Goal: Task Accomplishment & Management: Manage account settings

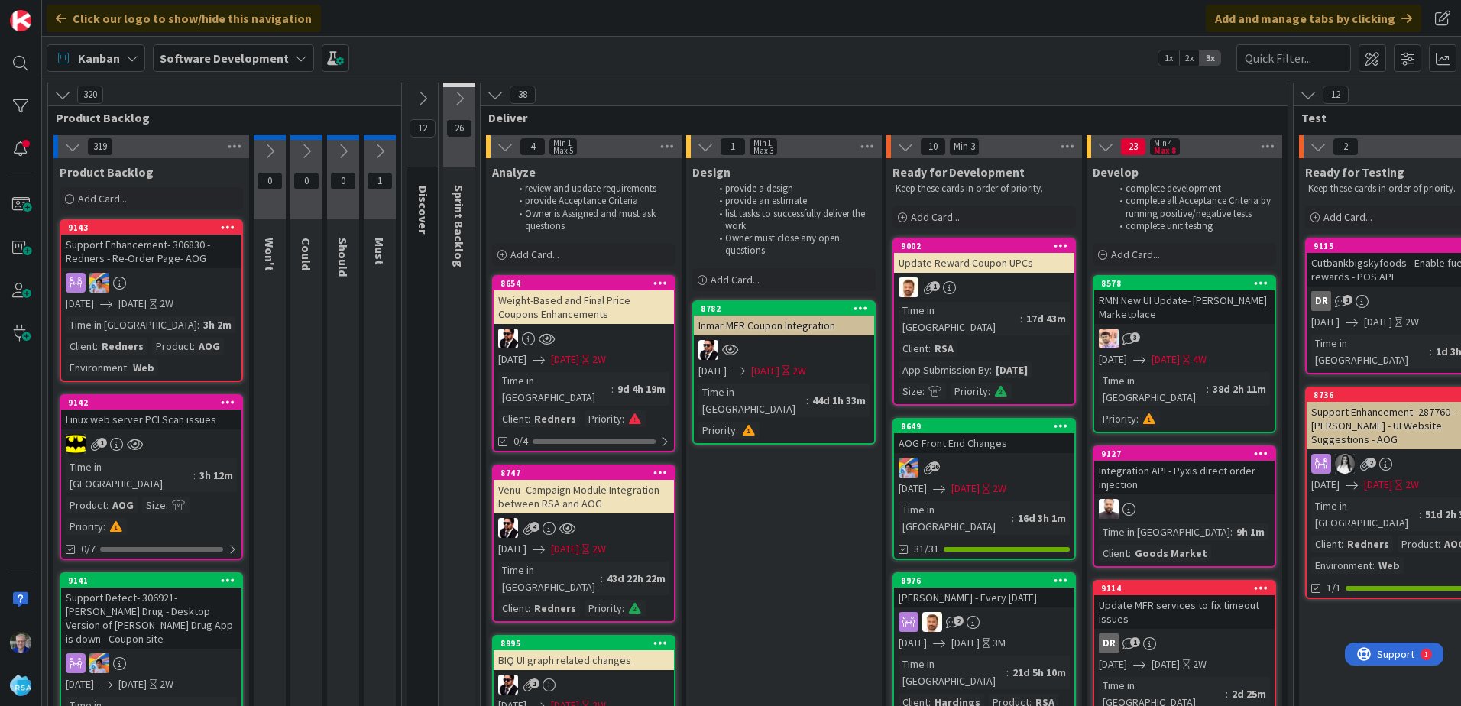
scroll to position [306, 0]
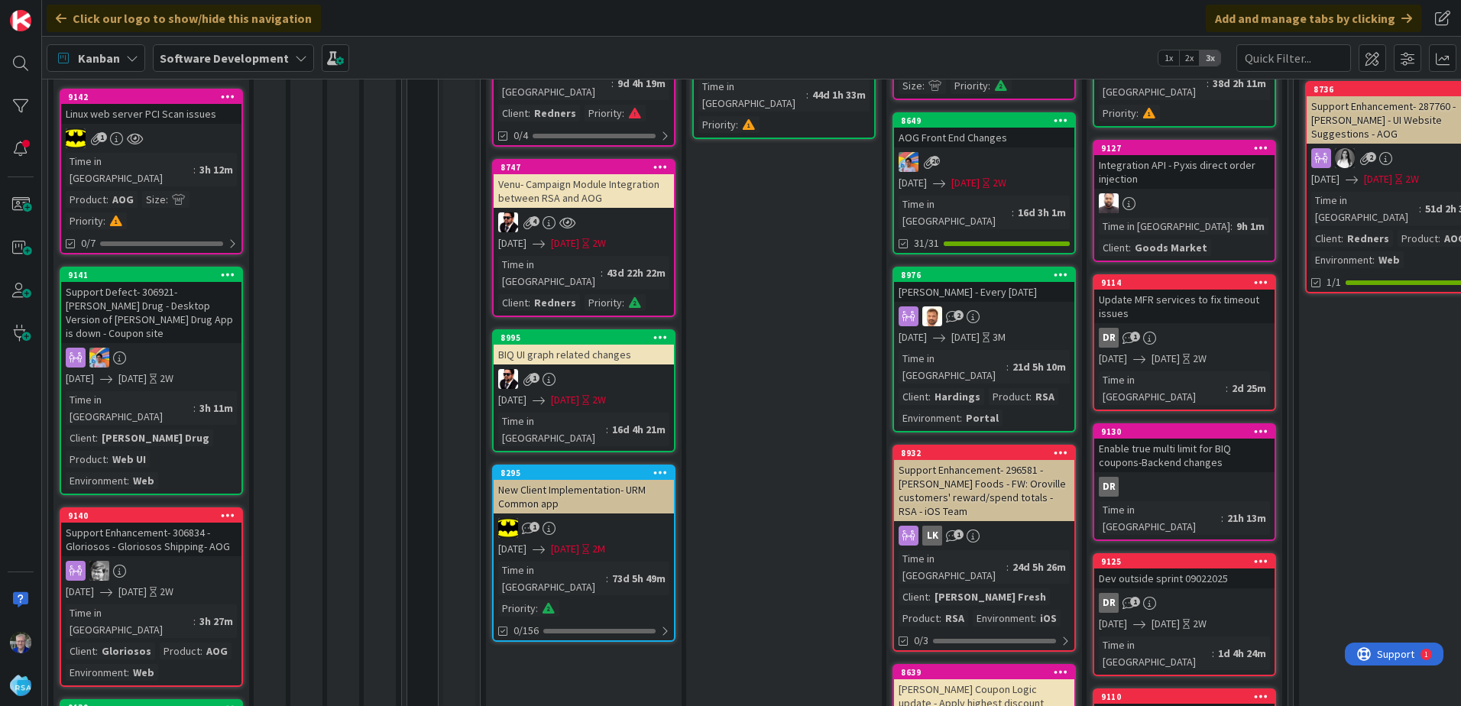
click at [205, 53] on b "Software Development" at bounding box center [224, 57] width 129 height 15
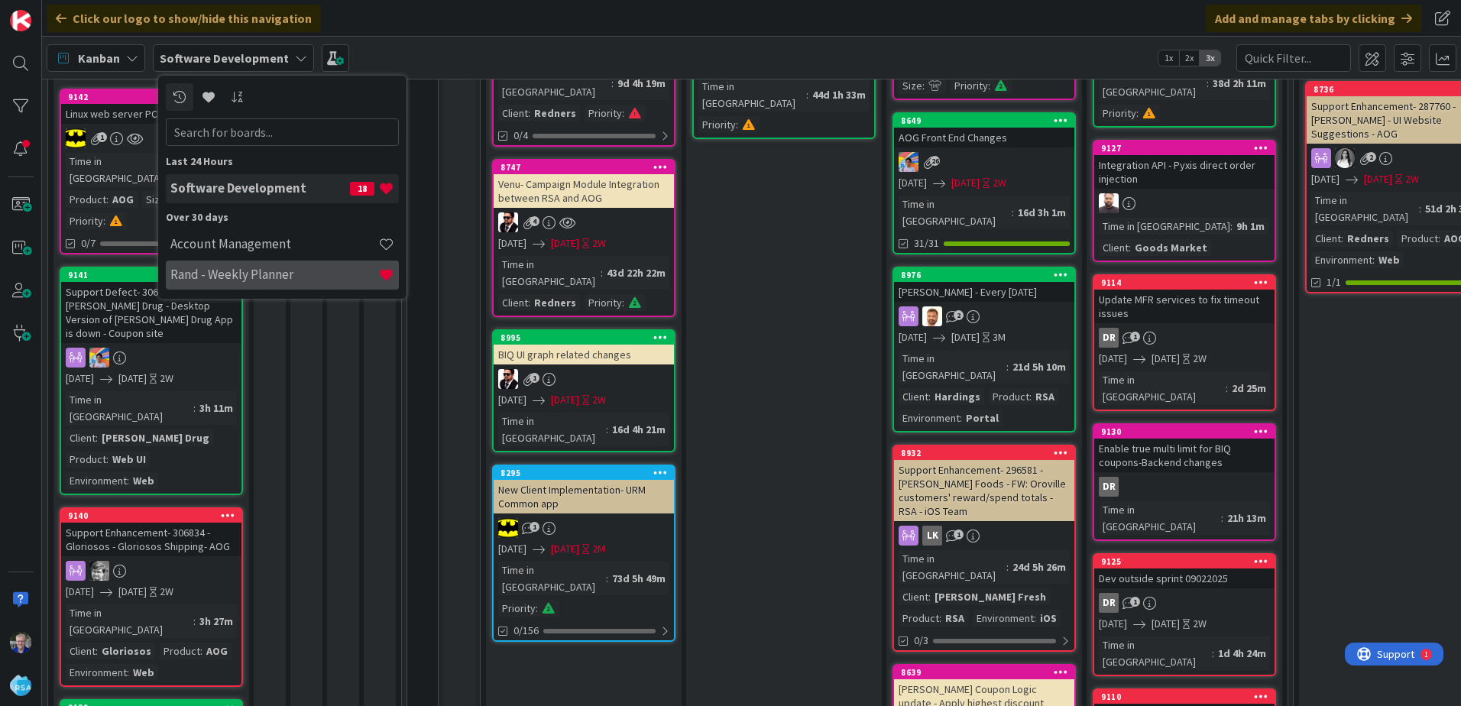
click at [227, 275] on h4 "Rand - Weekly Planner" at bounding box center [274, 274] width 208 height 15
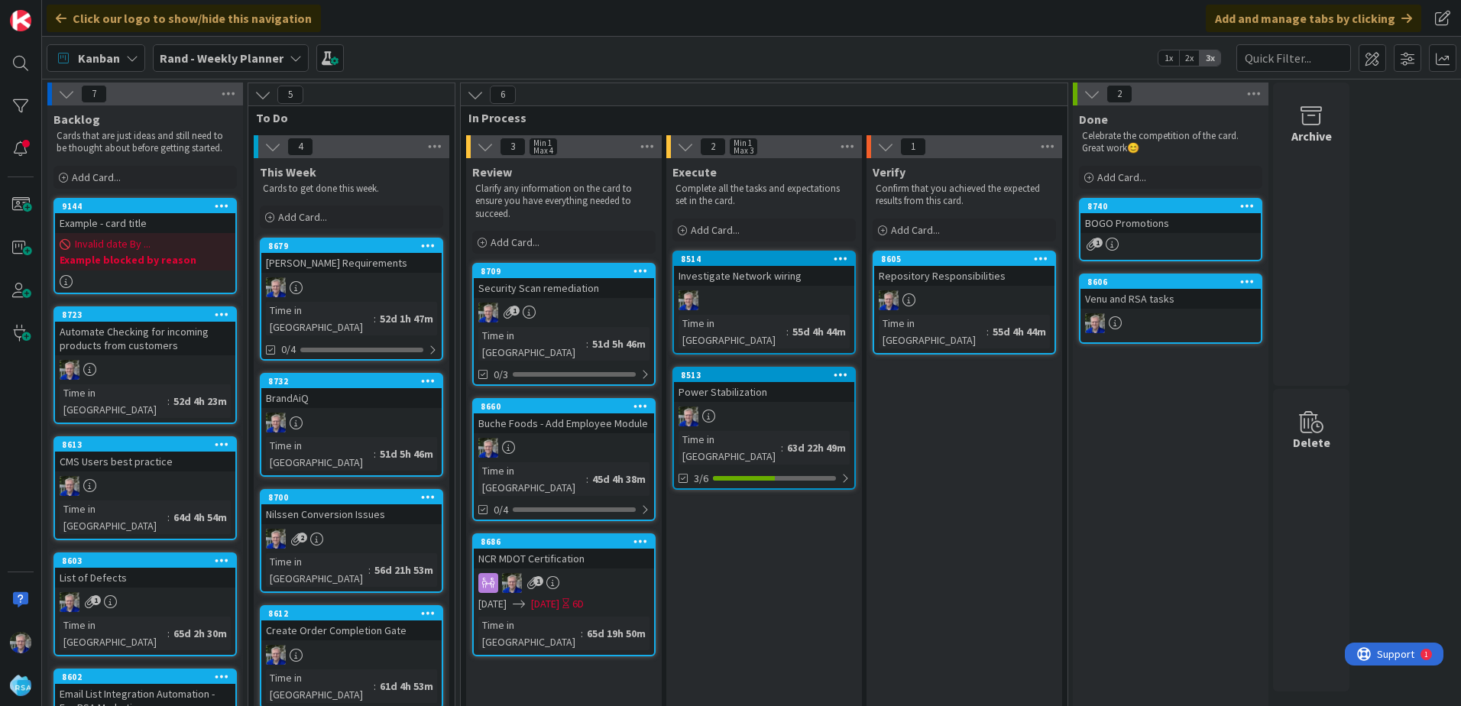
click at [131, 222] on div "Example - card title" at bounding box center [145, 223] width 180 height 20
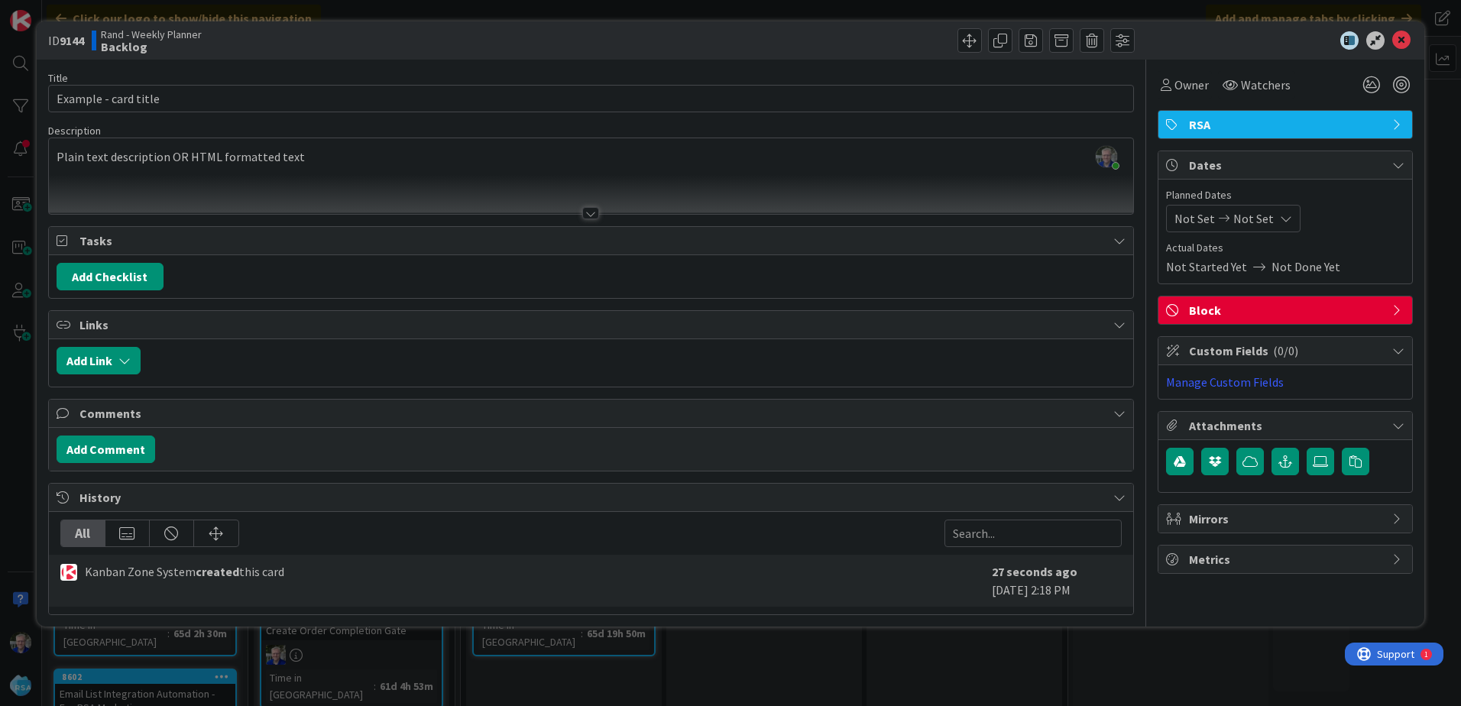
click at [1397, 349] on icon at bounding box center [1398, 351] width 12 height 12
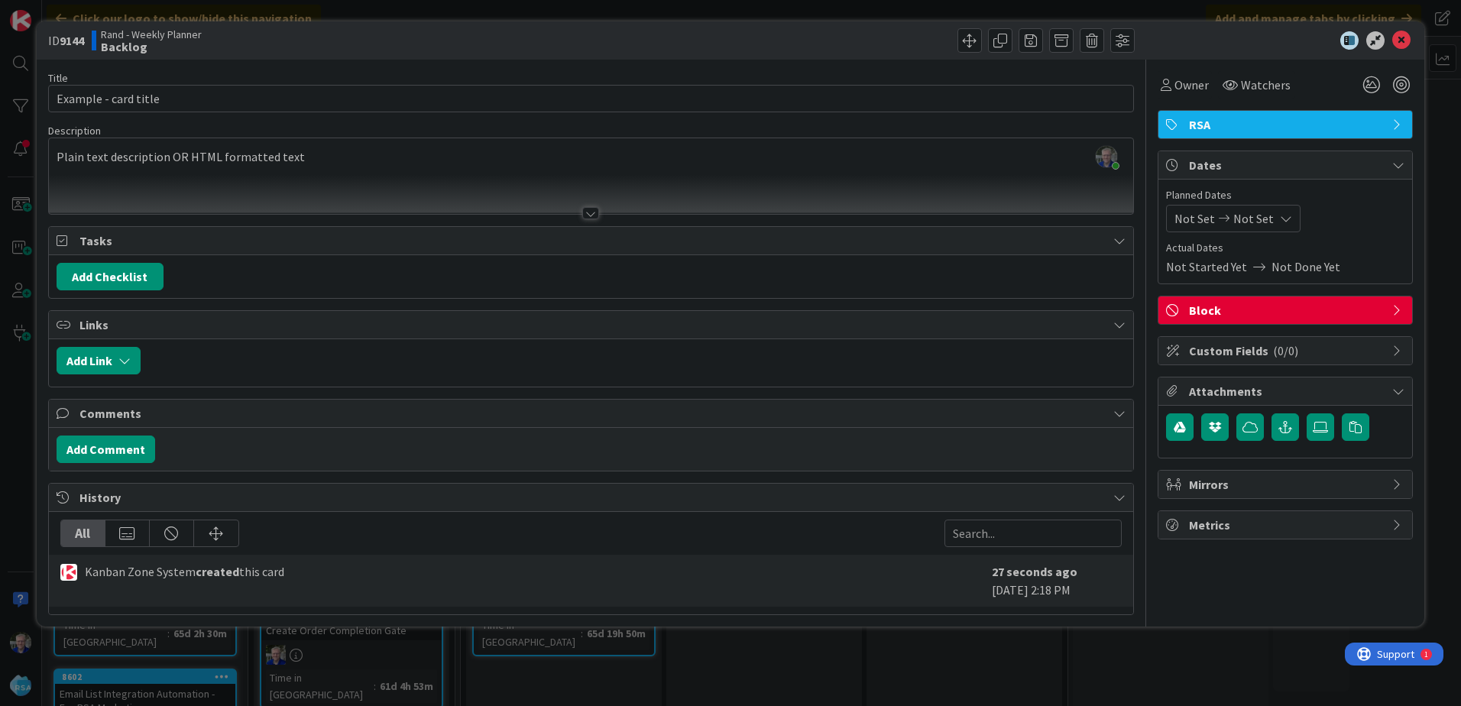
click at [1224, 348] on span "Custom Fields ( 0/0 )" at bounding box center [1287, 351] width 196 height 18
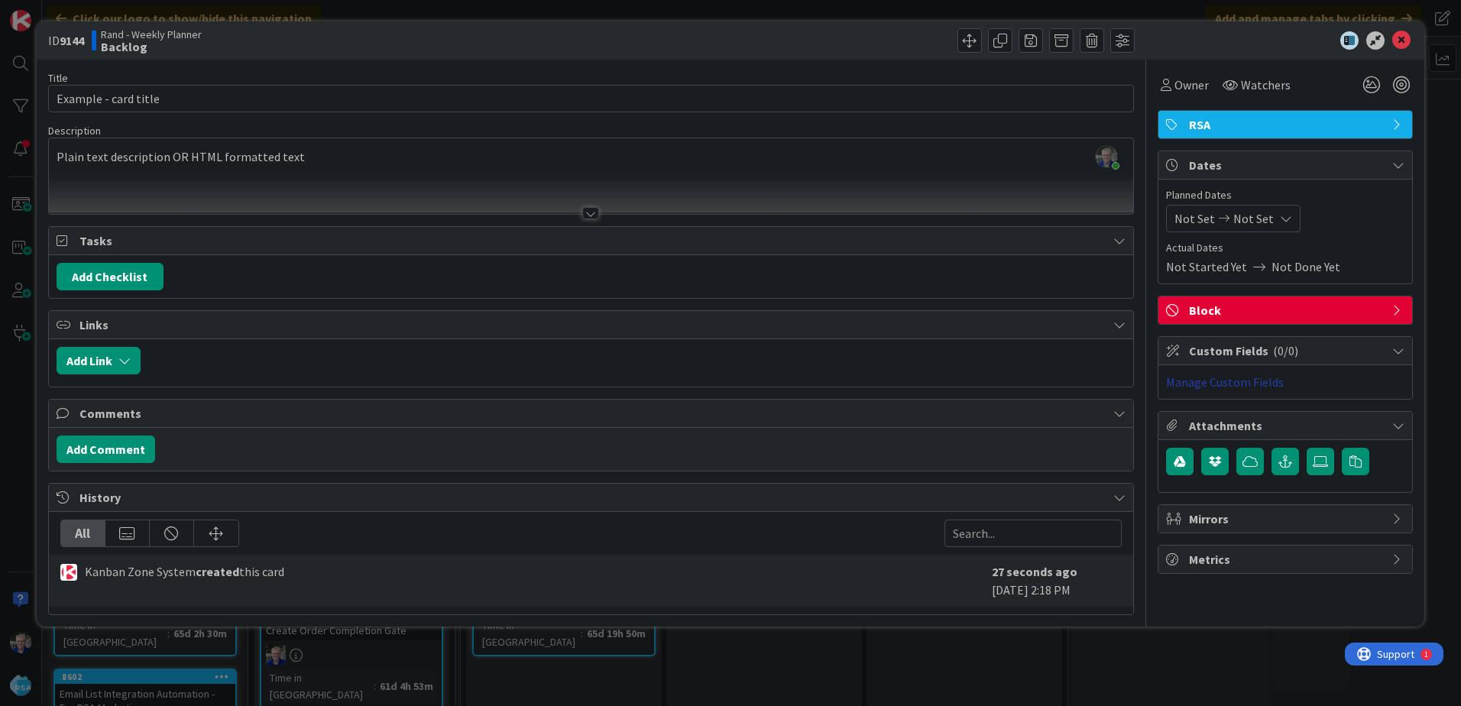
click at [1188, 378] on link "Manage Custom Fields" at bounding box center [1225, 381] width 118 height 15
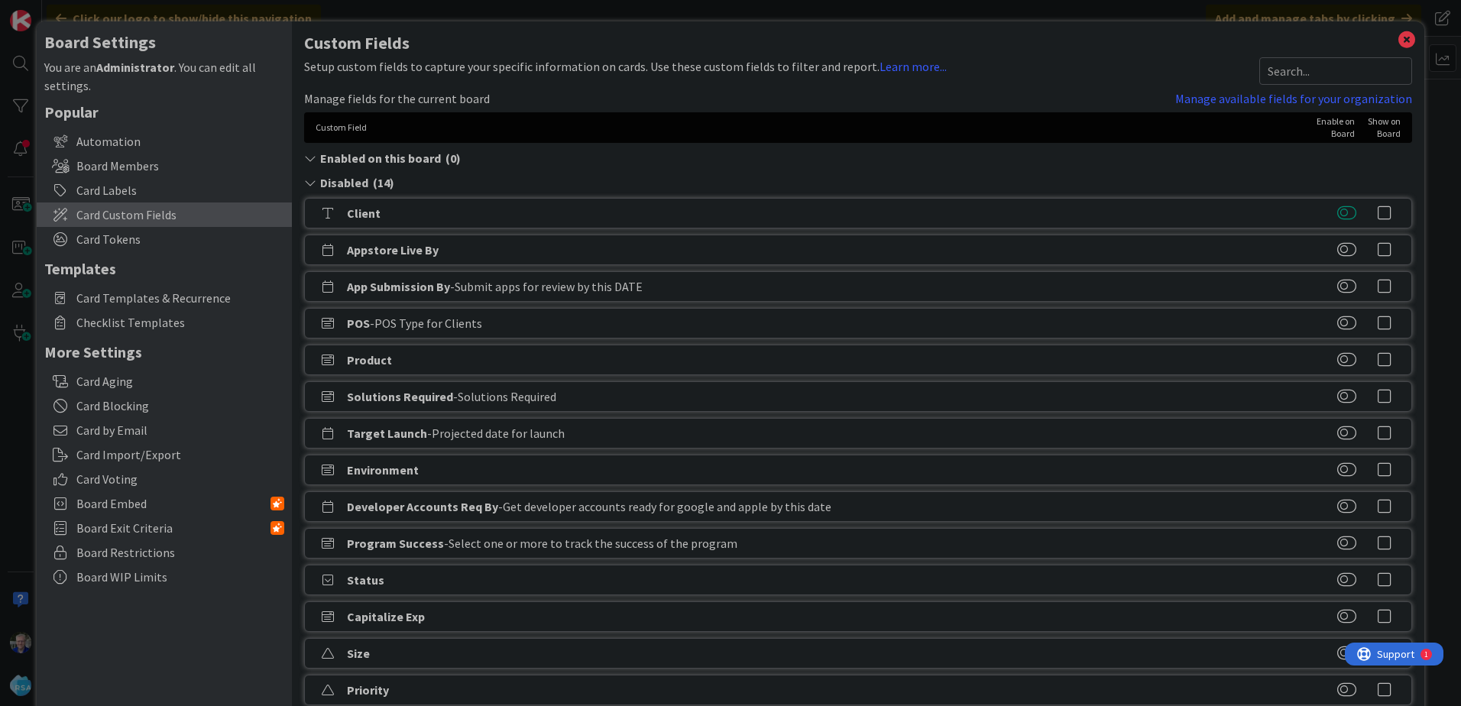
click at [1340, 211] on button at bounding box center [1346, 213] width 19 height 15
click at [1338, 355] on button at bounding box center [1346, 359] width 19 height 15
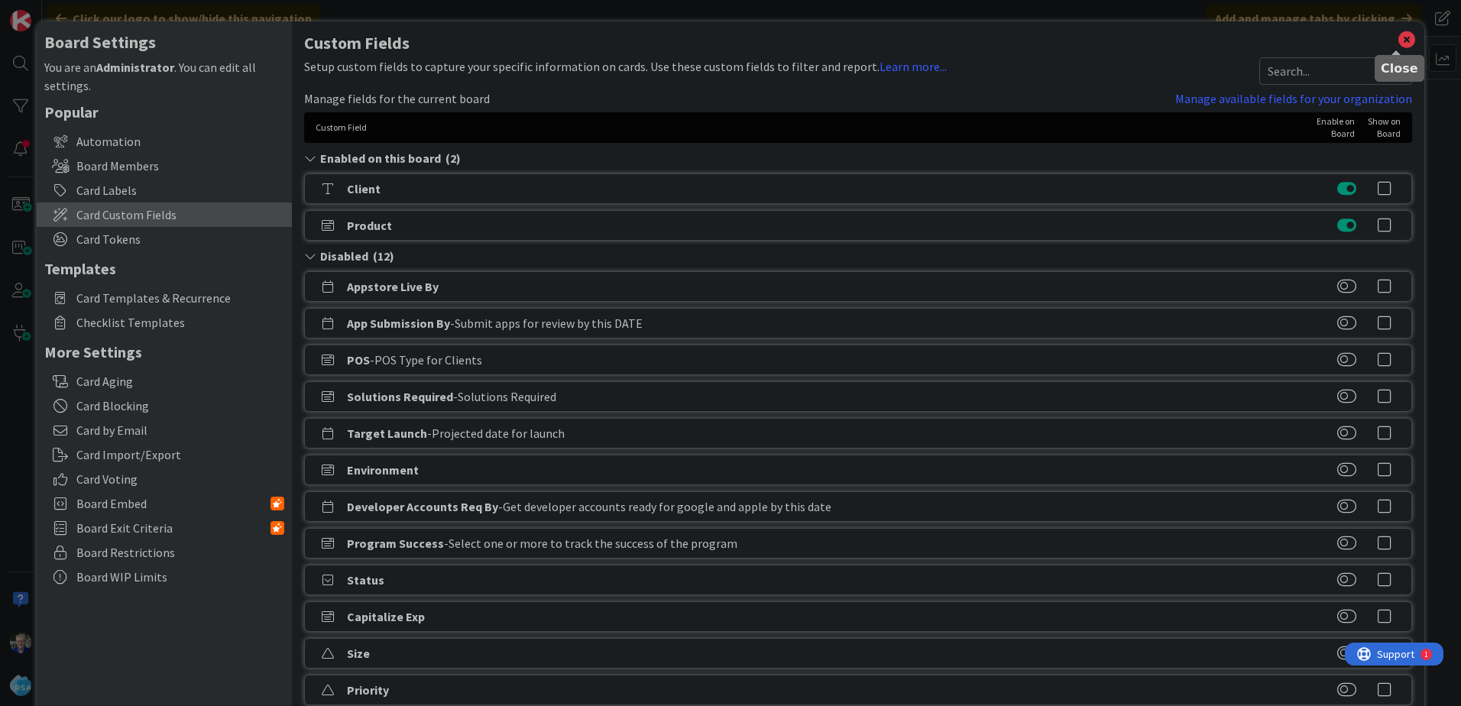
click at [1397, 35] on icon at bounding box center [1407, 39] width 20 height 21
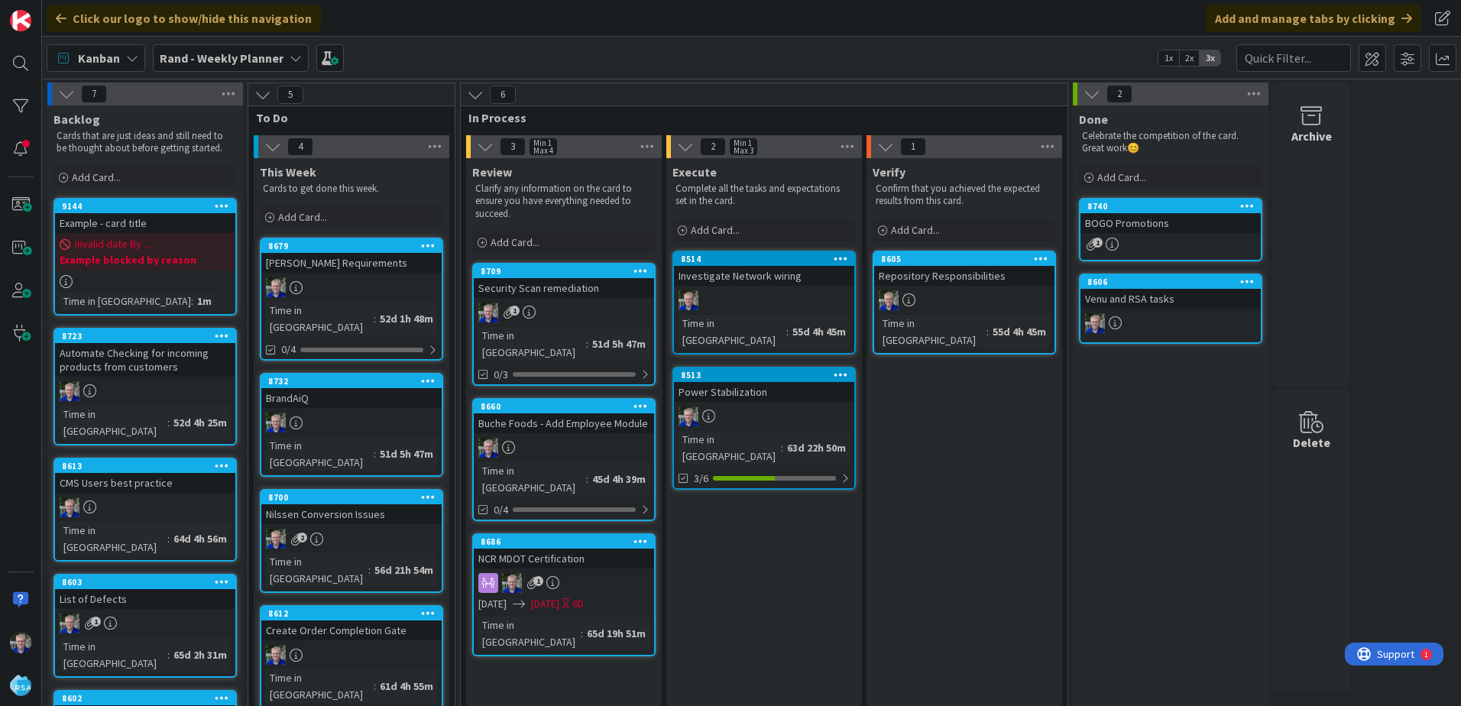
click at [138, 238] on span "Invalid date By ..." at bounding box center [113, 244] width 76 height 16
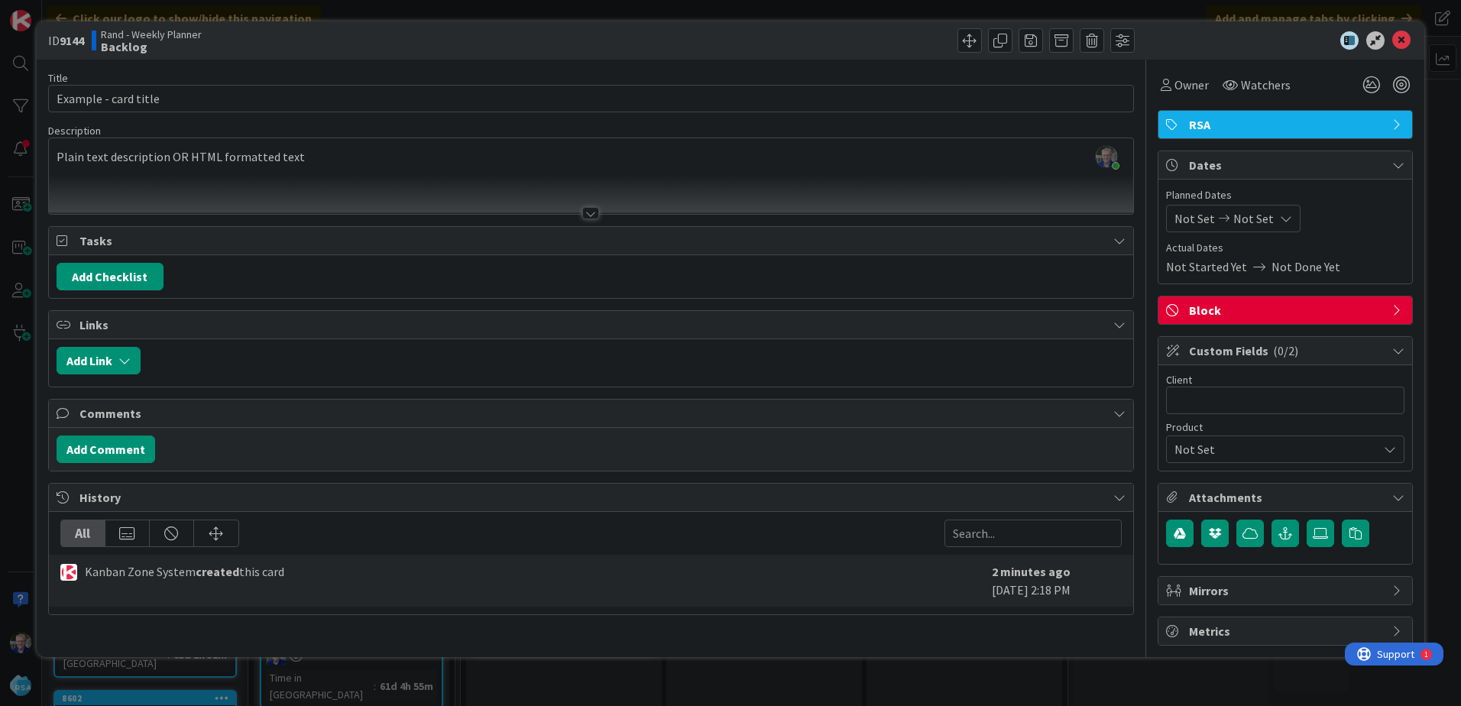
click at [1394, 306] on icon at bounding box center [1398, 310] width 12 height 12
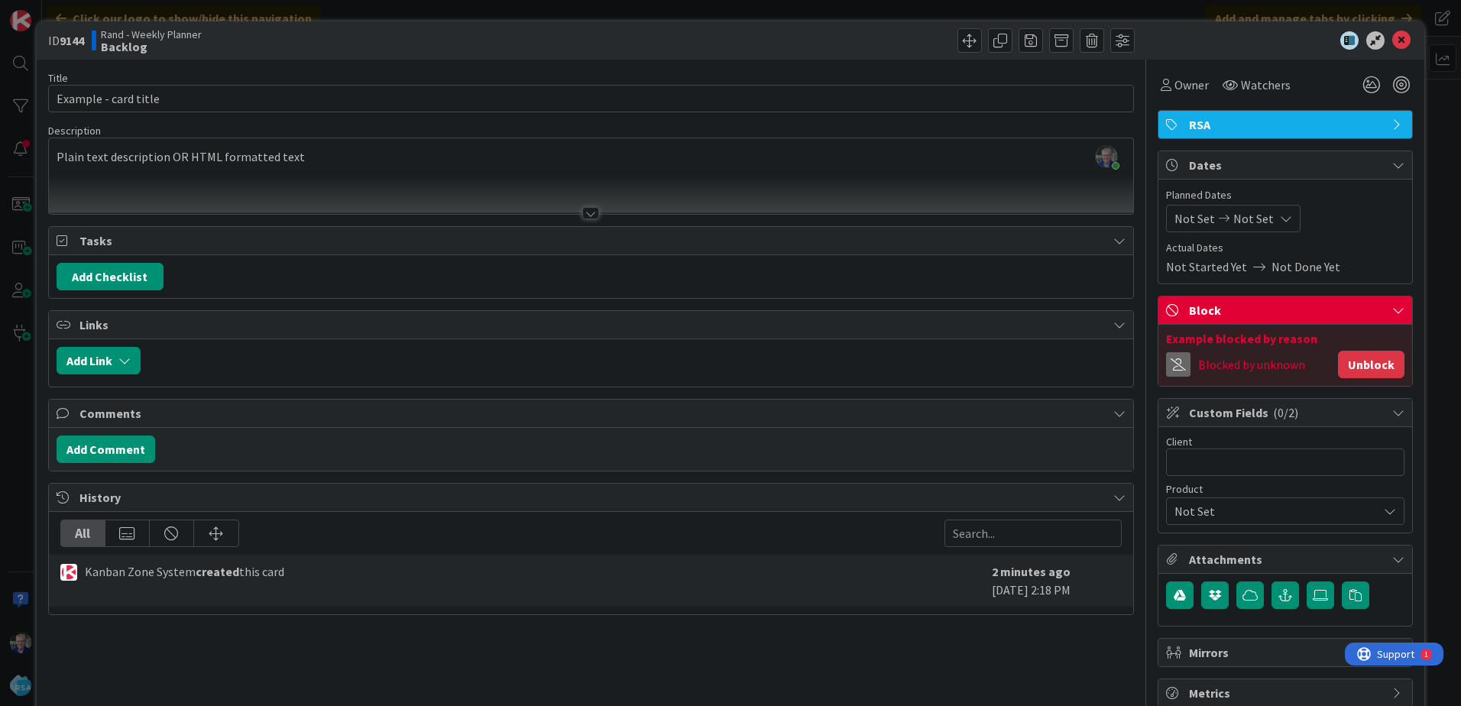
click at [1364, 355] on button "Unblock" at bounding box center [1371, 365] width 66 height 28
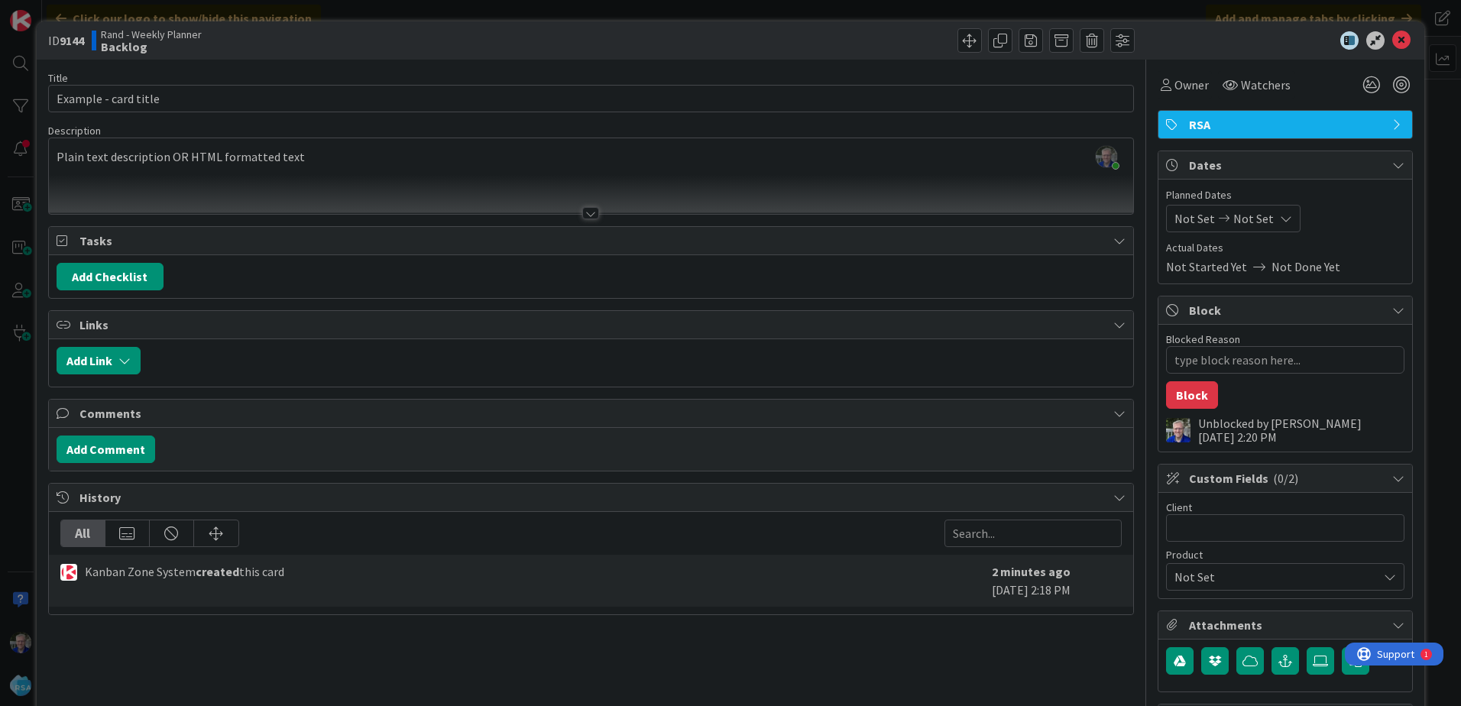
click at [1392, 124] on icon at bounding box center [1398, 124] width 12 height 12
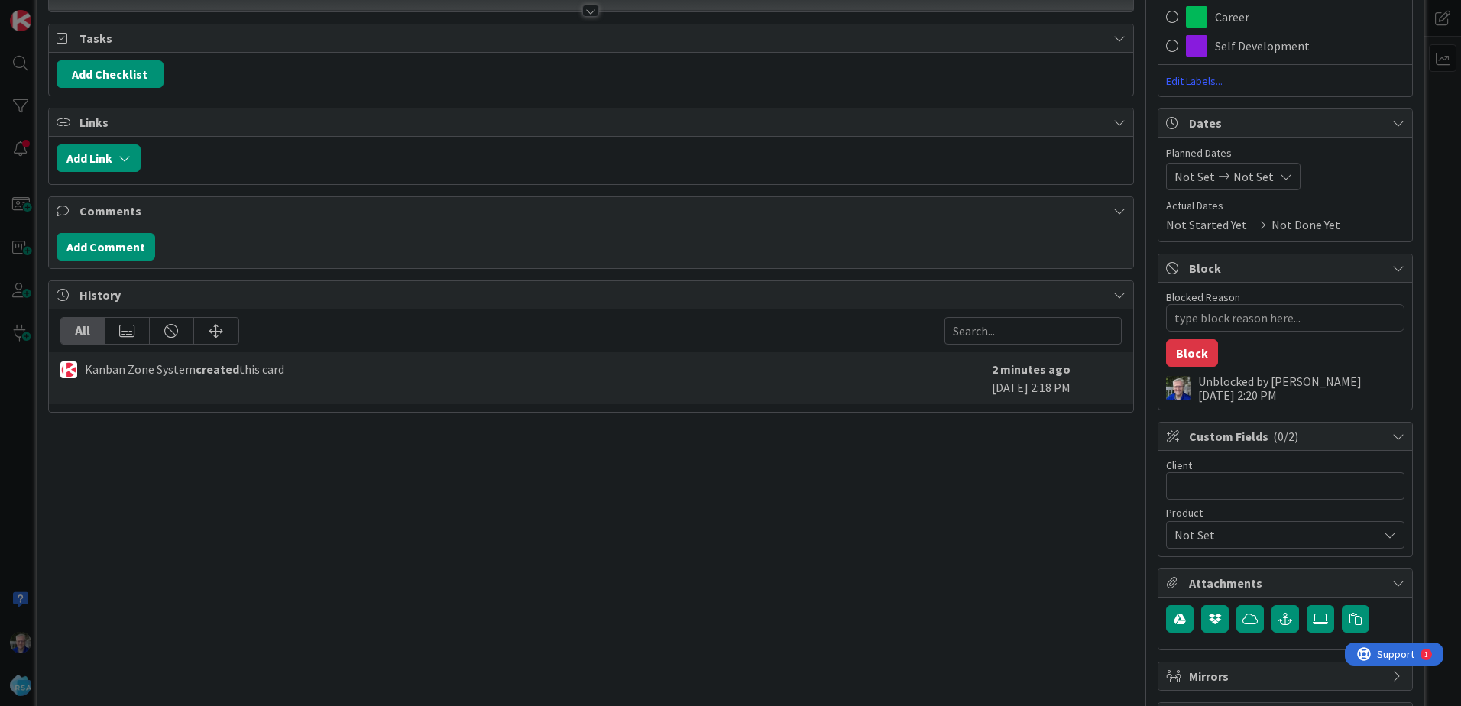
scroll to position [229, 0]
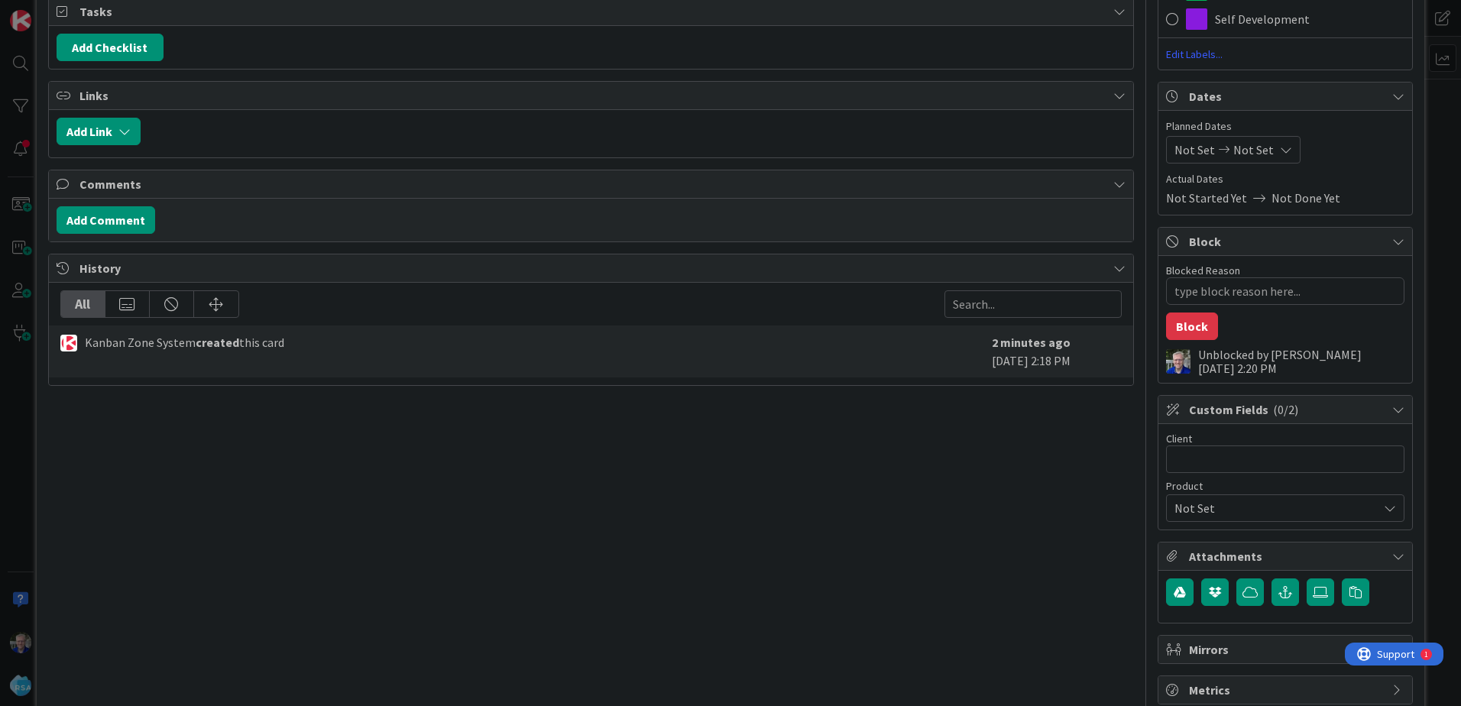
click at [1384, 510] on icon at bounding box center [1390, 508] width 12 height 12
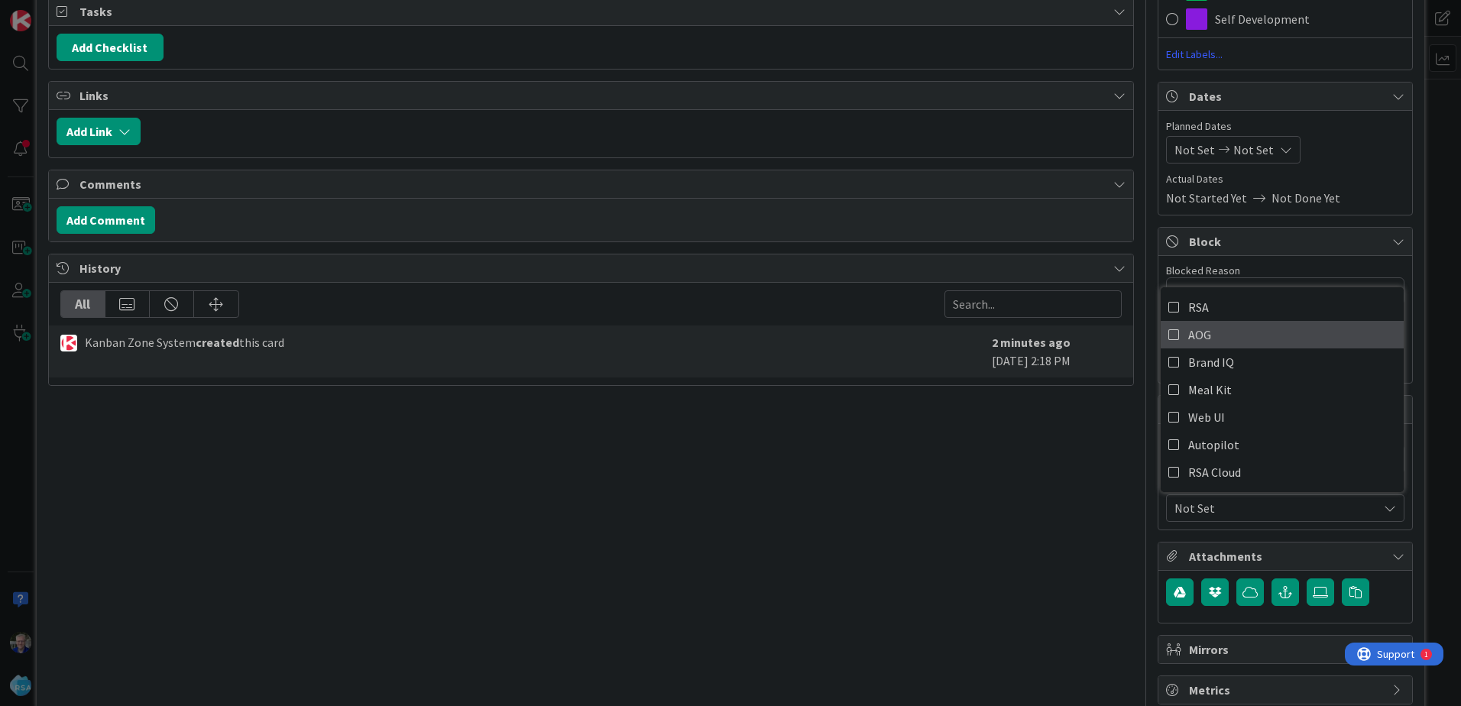
click at [1168, 335] on icon at bounding box center [1174, 334] width 12 height 23
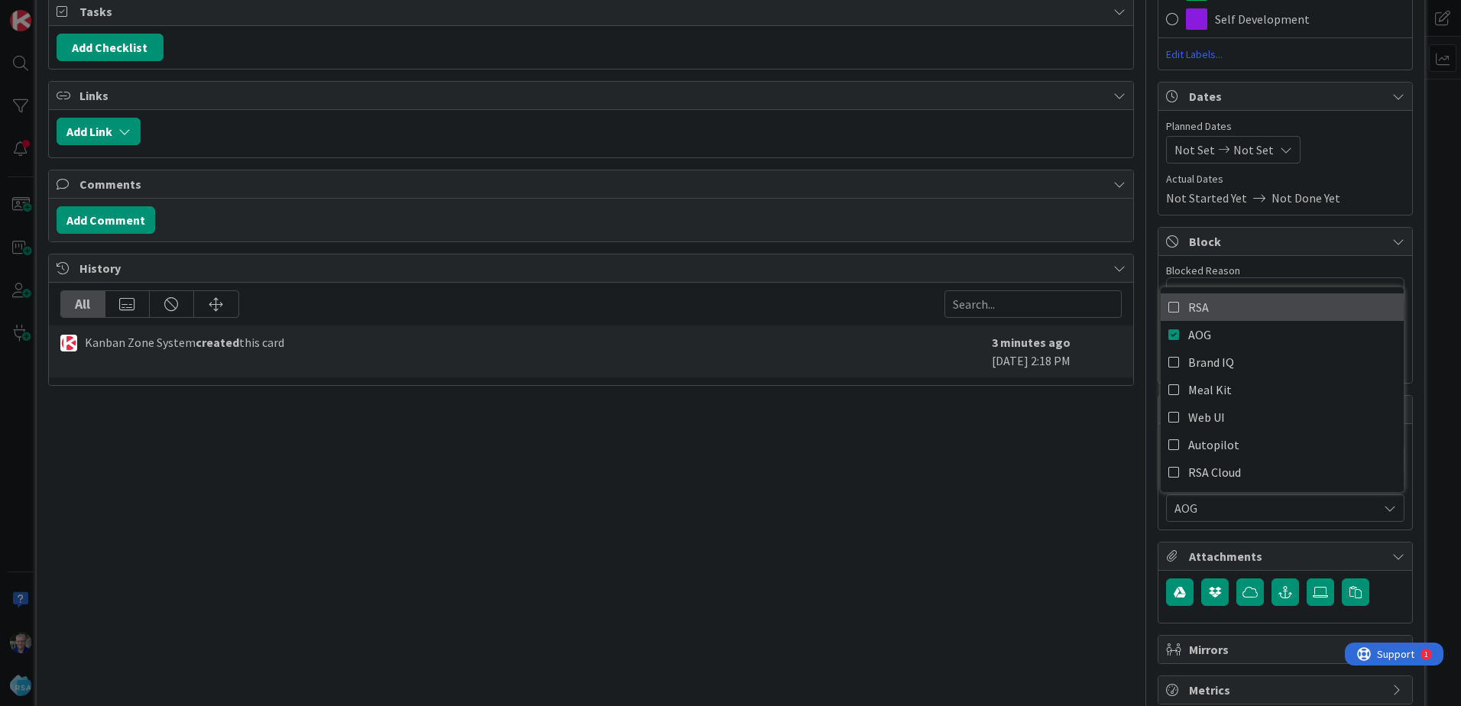
click at [1168, 306] on icon at bounding box center [1174, 307] width 12 height 23
click at [979, 475] on div "Title 20 / 128 Example - card title Description [PERSON_NAME] just joined Plain…" at bounding box center [591, 267] width 1086 height 874
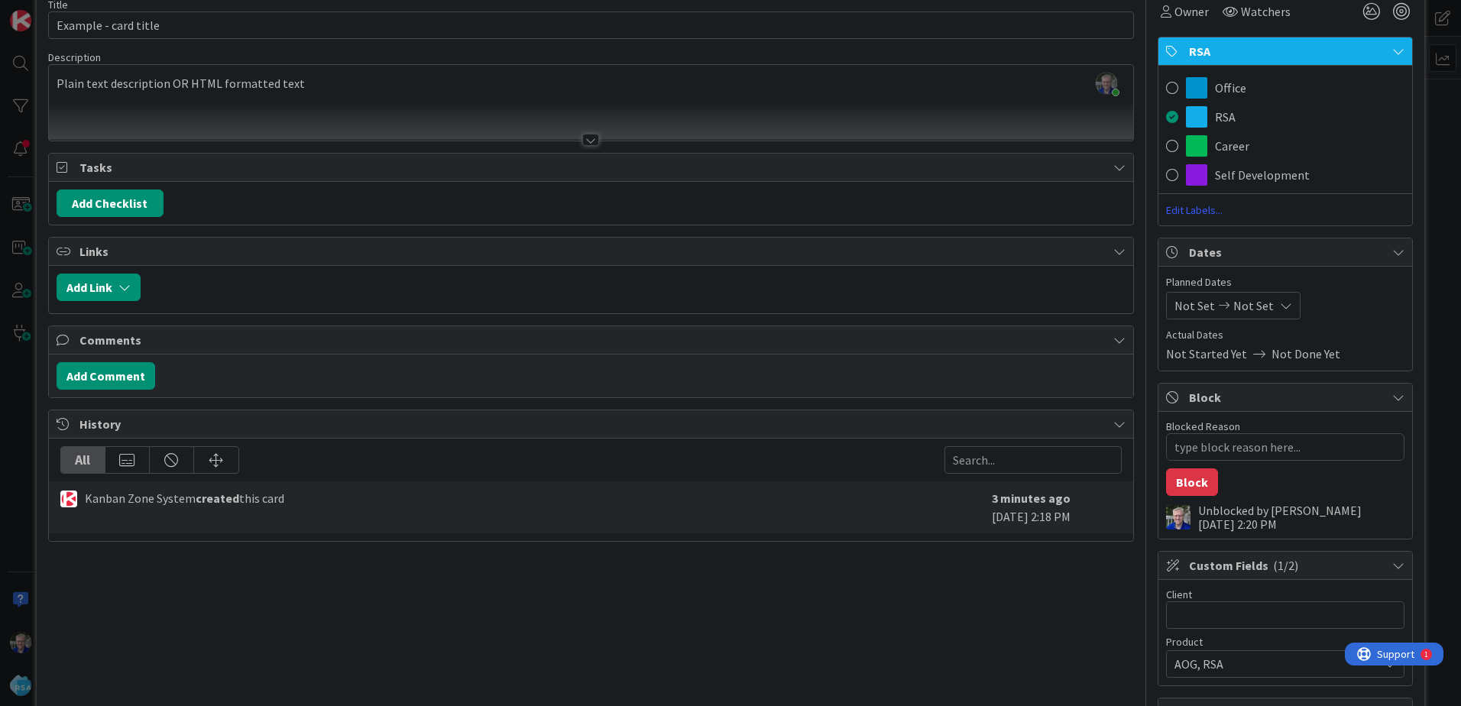
scroll to position [0, 0]
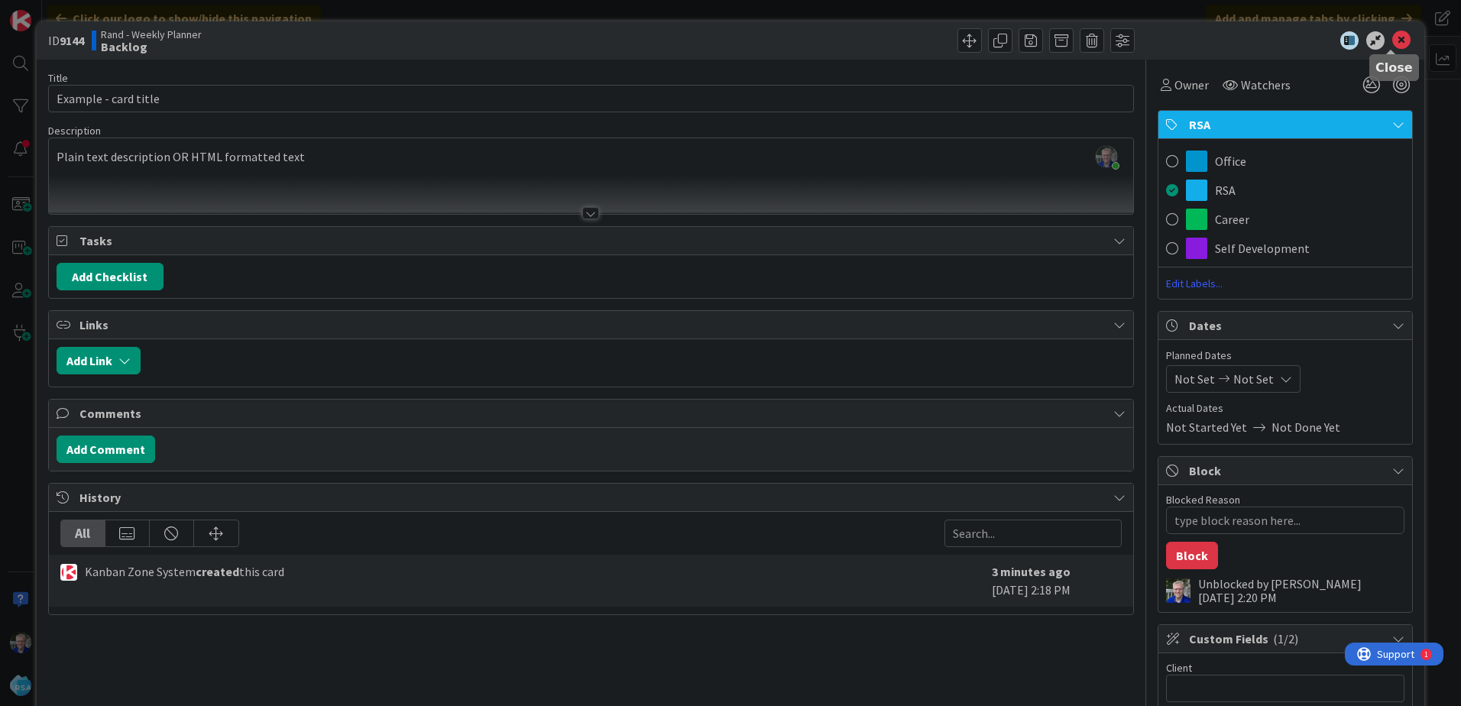
click at [1392, 42] on icon at bounding box center [1401, 40] width 18 height 18
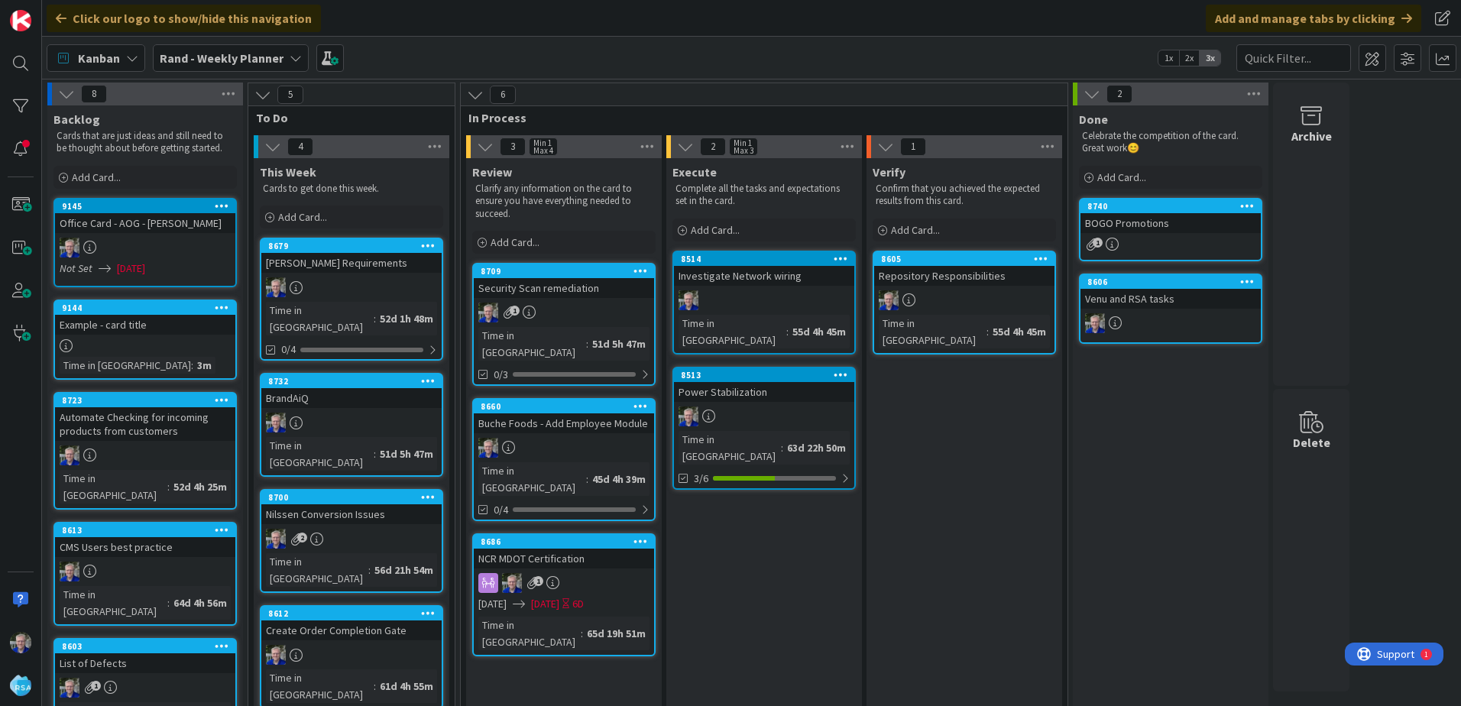
click at [149, 235] on link "9145 Office Card - AOG - [PERSON_NAME] Not Set [DATE]" at bounding box center [144, 242] width 183 height 89
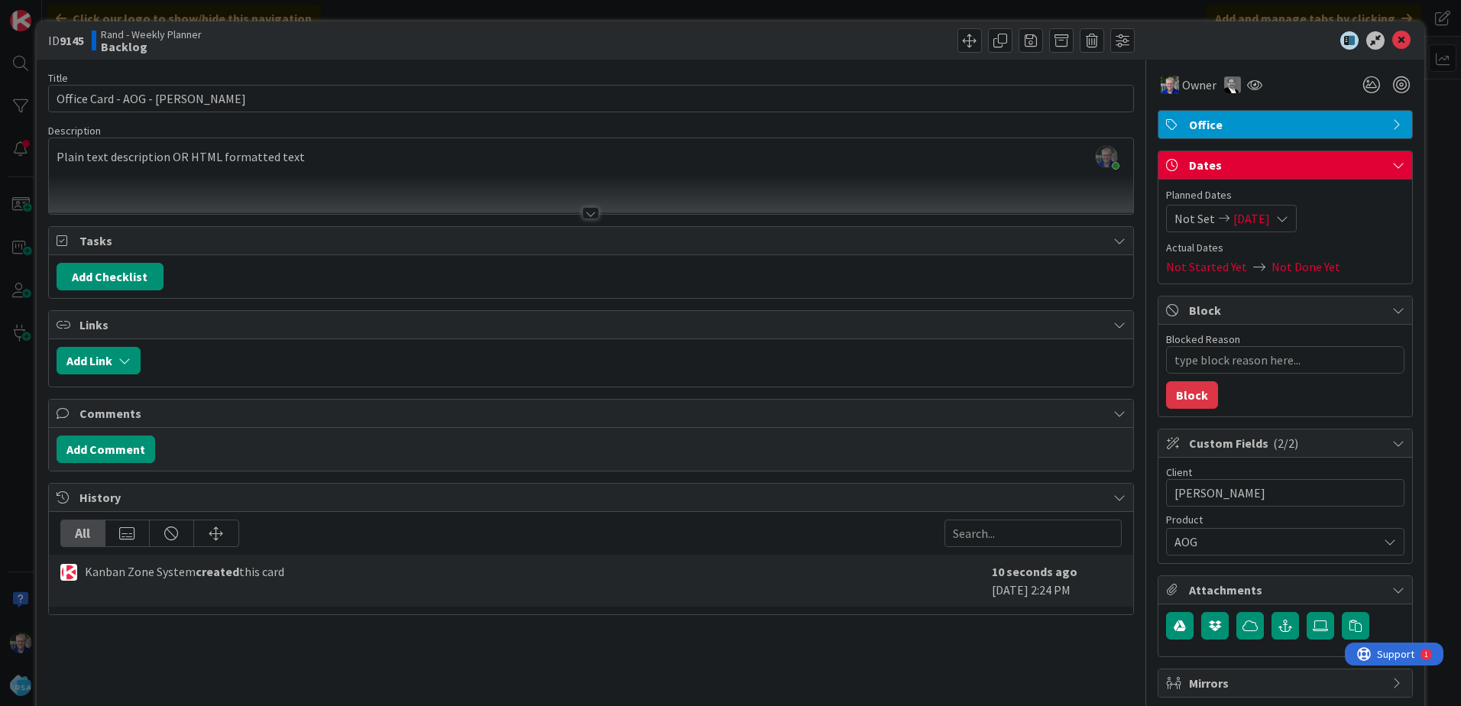
click at [1184, 220] on span "Not Set" at bounding box center [1195, 218] width 41 height 18
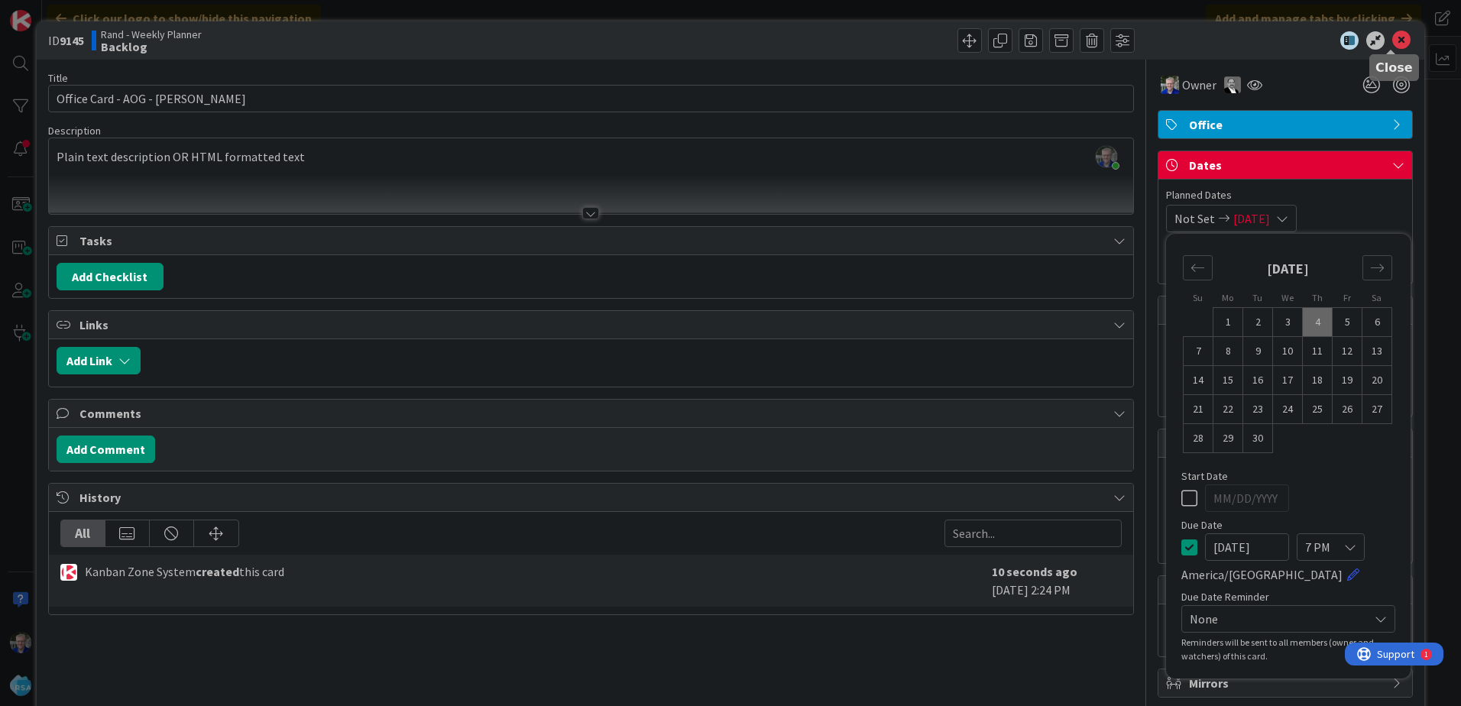
click at [1394, 41] on icon at bounding box center [1401, 40] width 18 height 18
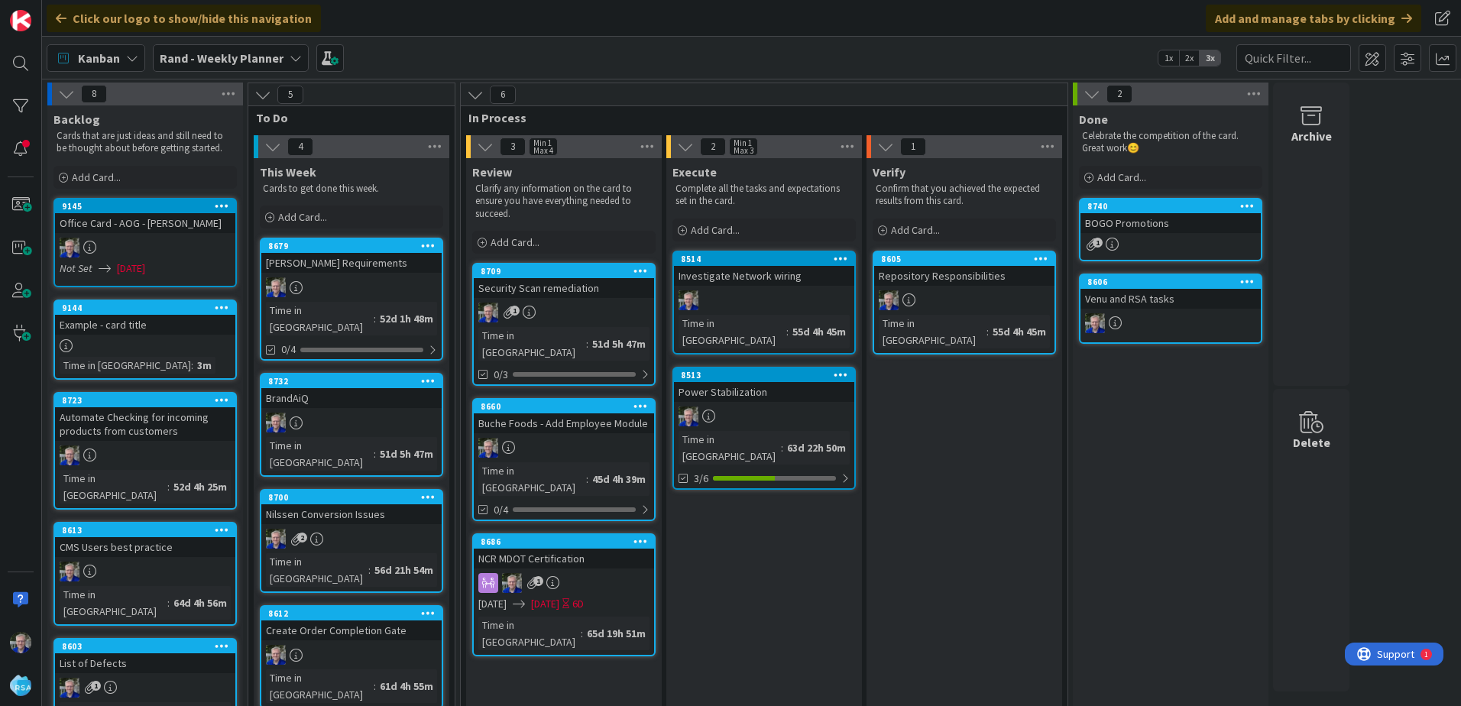
click at [228, 202] on icon at bounding box center [222, 205] width 15 height 11
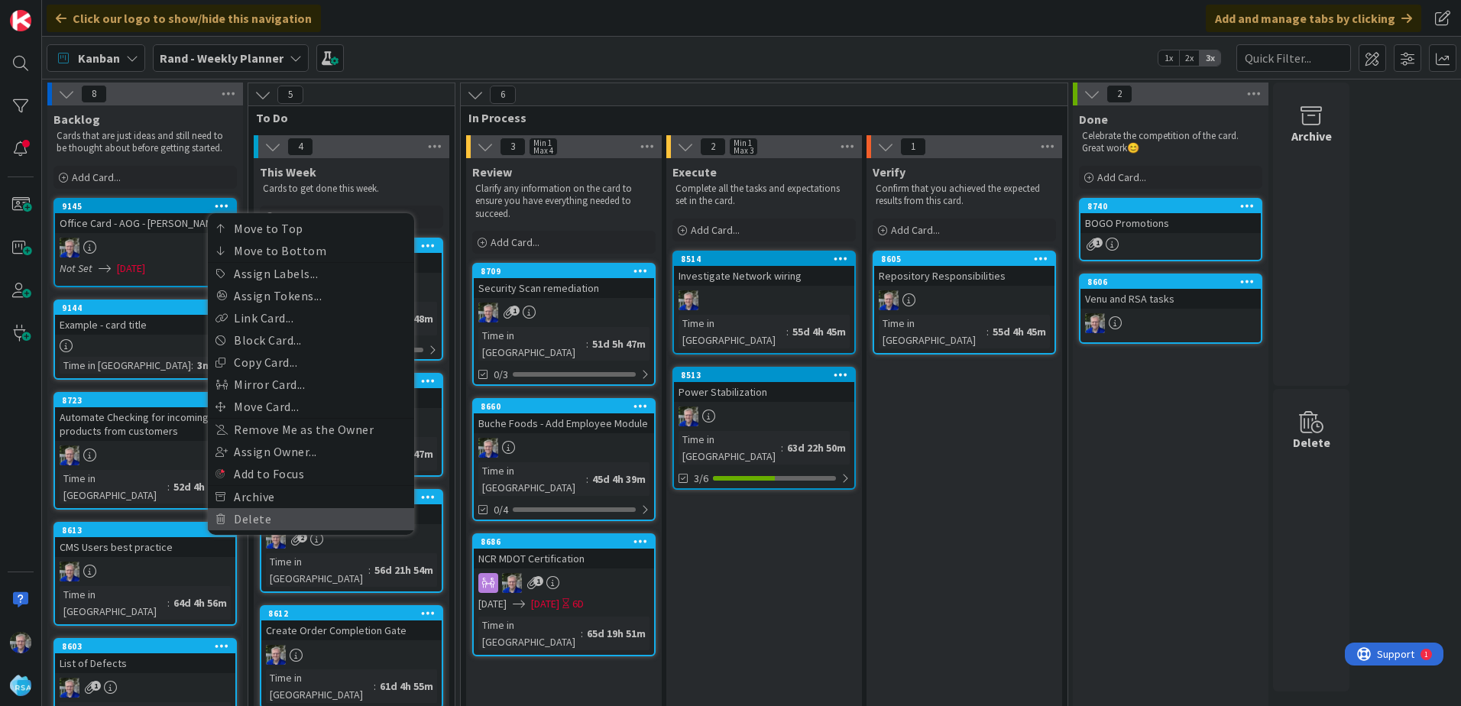
click at [252, 516] on link "Delete" at bounding box center [311, 519] width 206 height 22
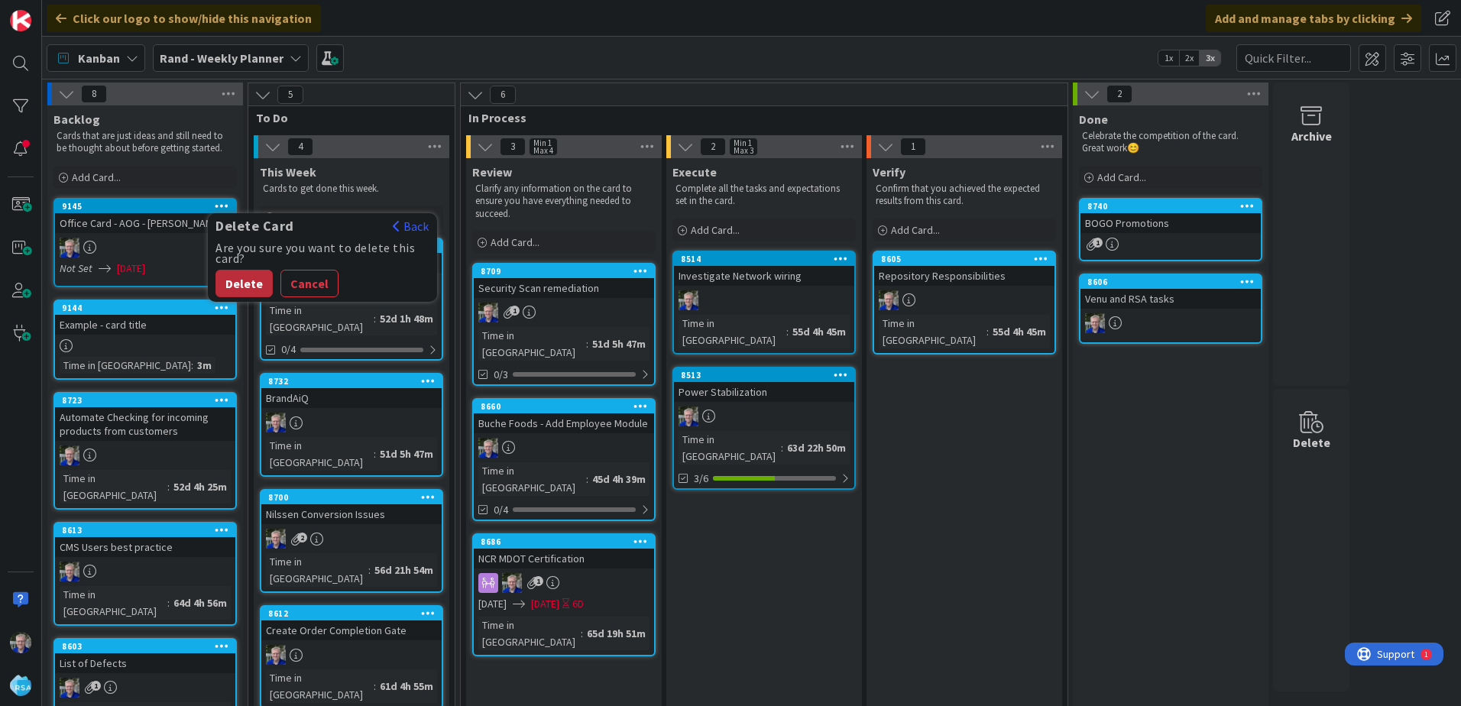
click at [254, 279] on button "Delete" at bounding box center [244, 284] width 57 height 28
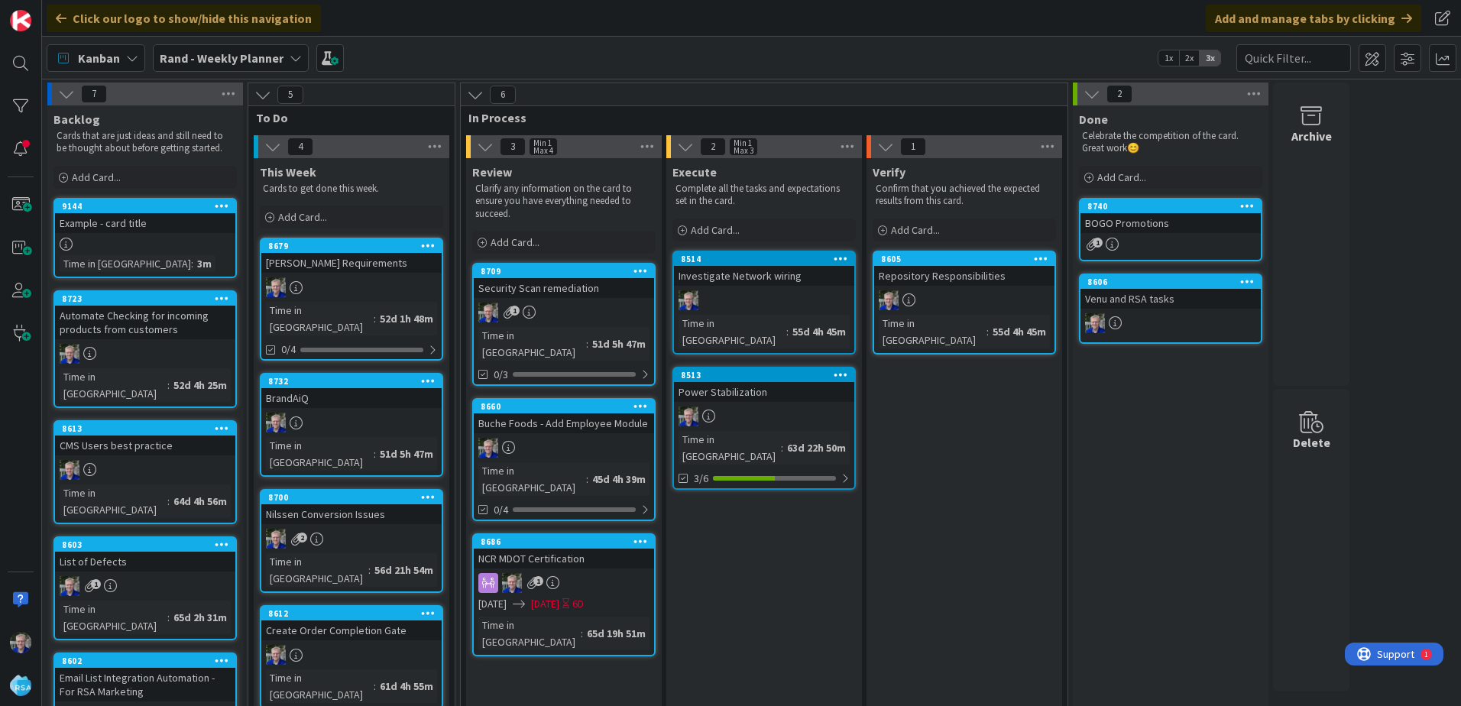
click at [219, 202] on icon at bounding box center [222, 205] width 15 height 11
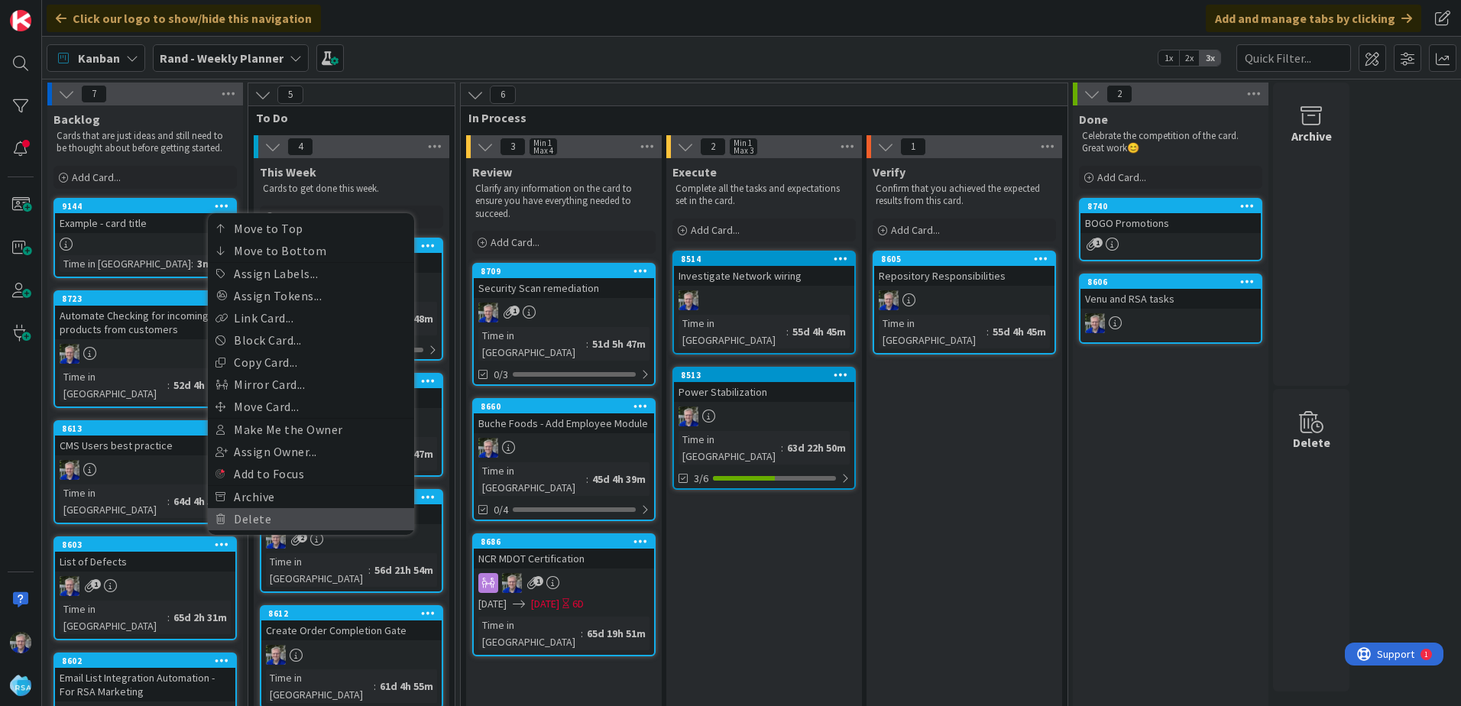
click at [251, 516] on link "Delete" at bounding box center [311, 519] width 206 height 22
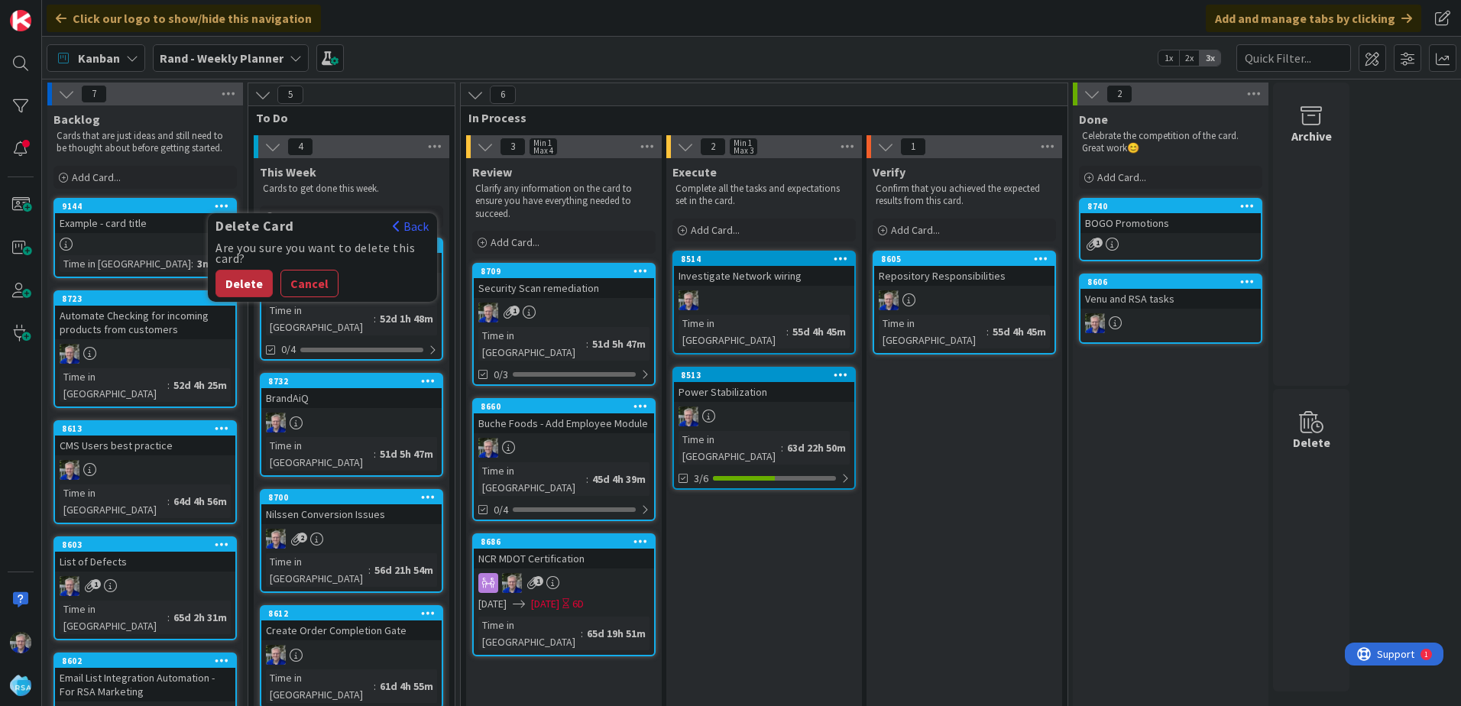
click at [238, 275] on button "Delete" at bounding box center [244, 284] width 57 height 28
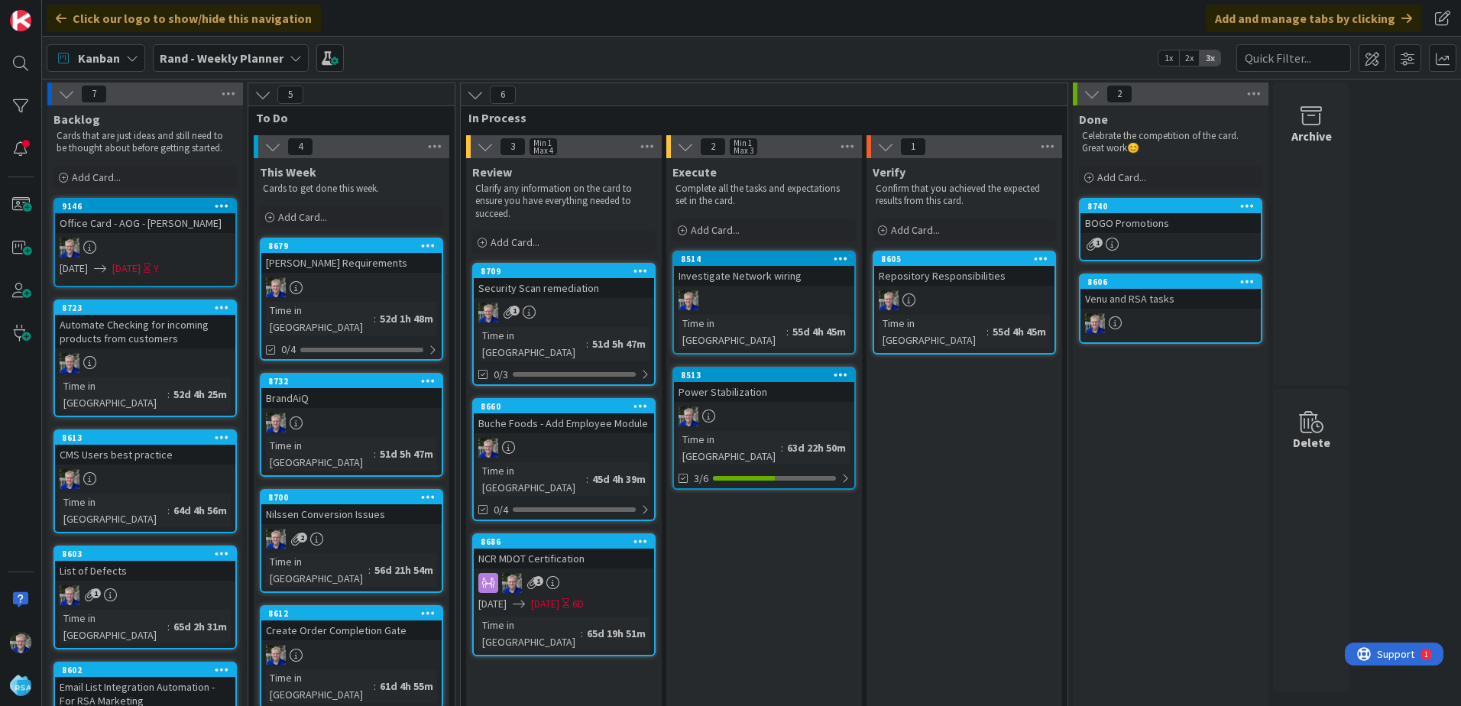
click at [219, 204] on icon at bounding box center [222, 205] width 15 height 11
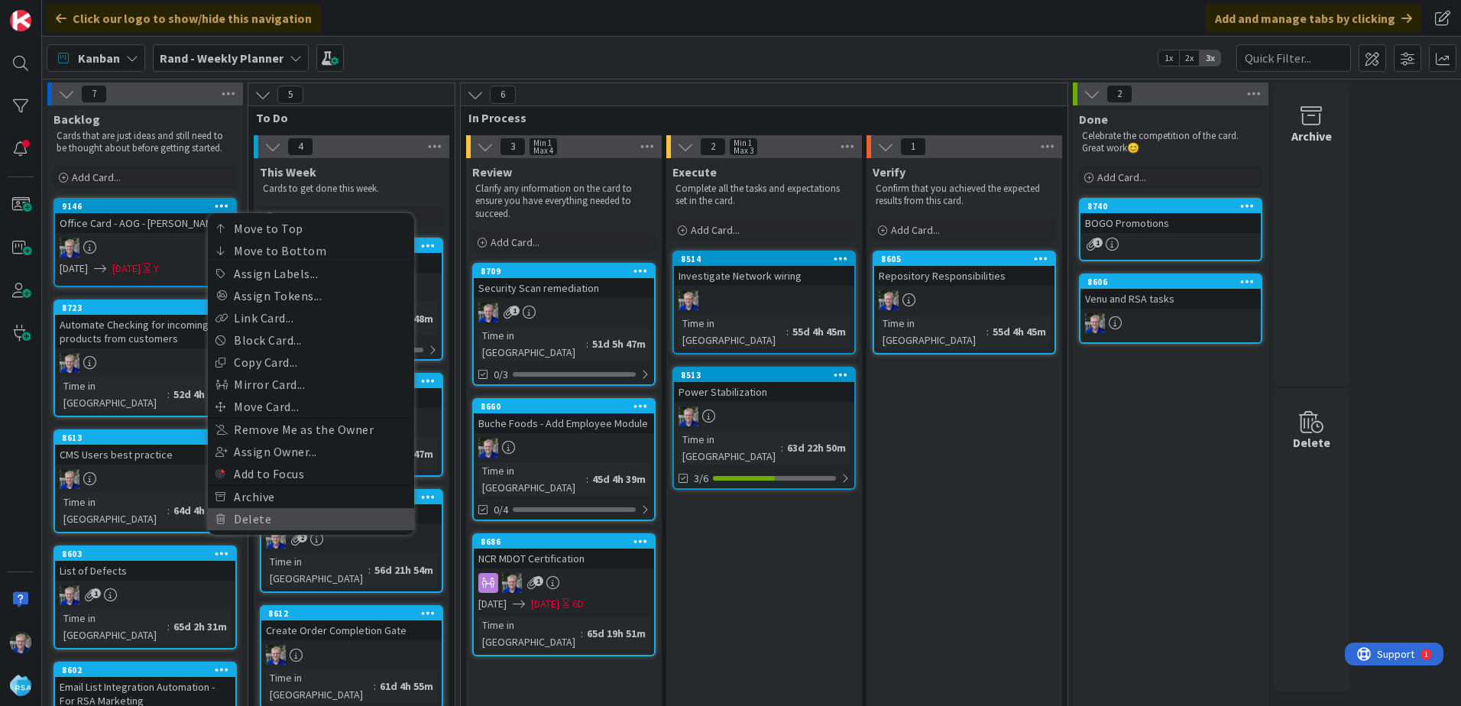
click at [235, 513] on link "Delete" at bounding box center [311, 519] width 206 height 22
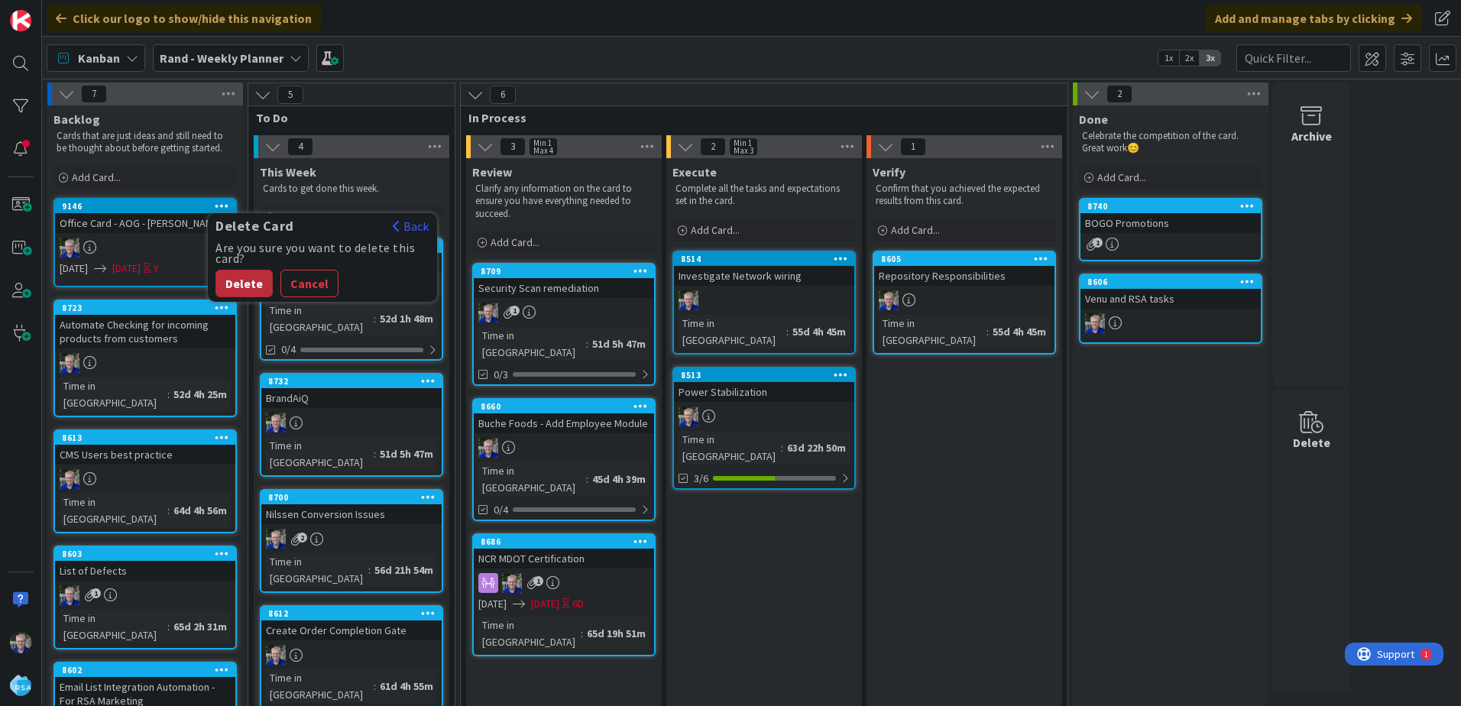
click at [250, 287] on button "Delete" at bounding box center [244, 284] width 57 height 28
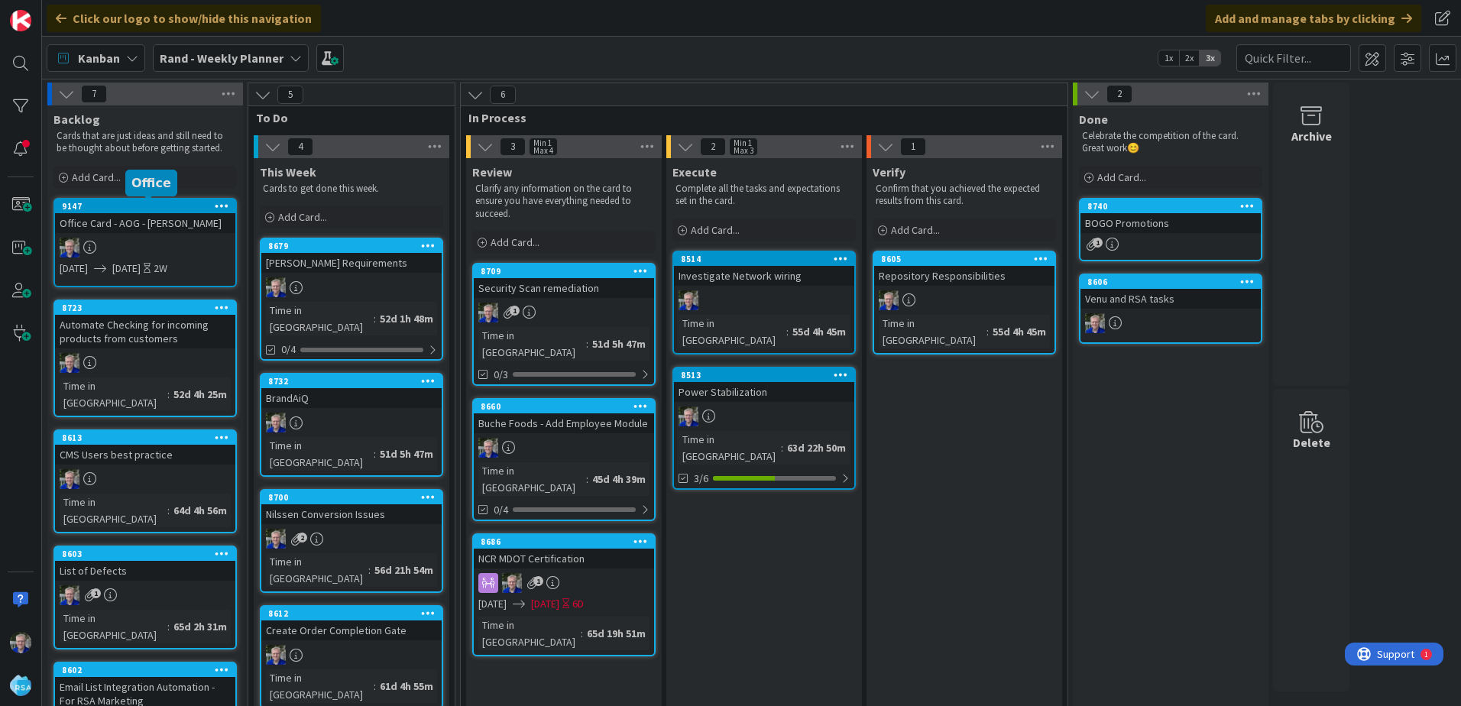
click at [144, 206] on div "9147" at bounding box center [148, 206] width 173 height 11
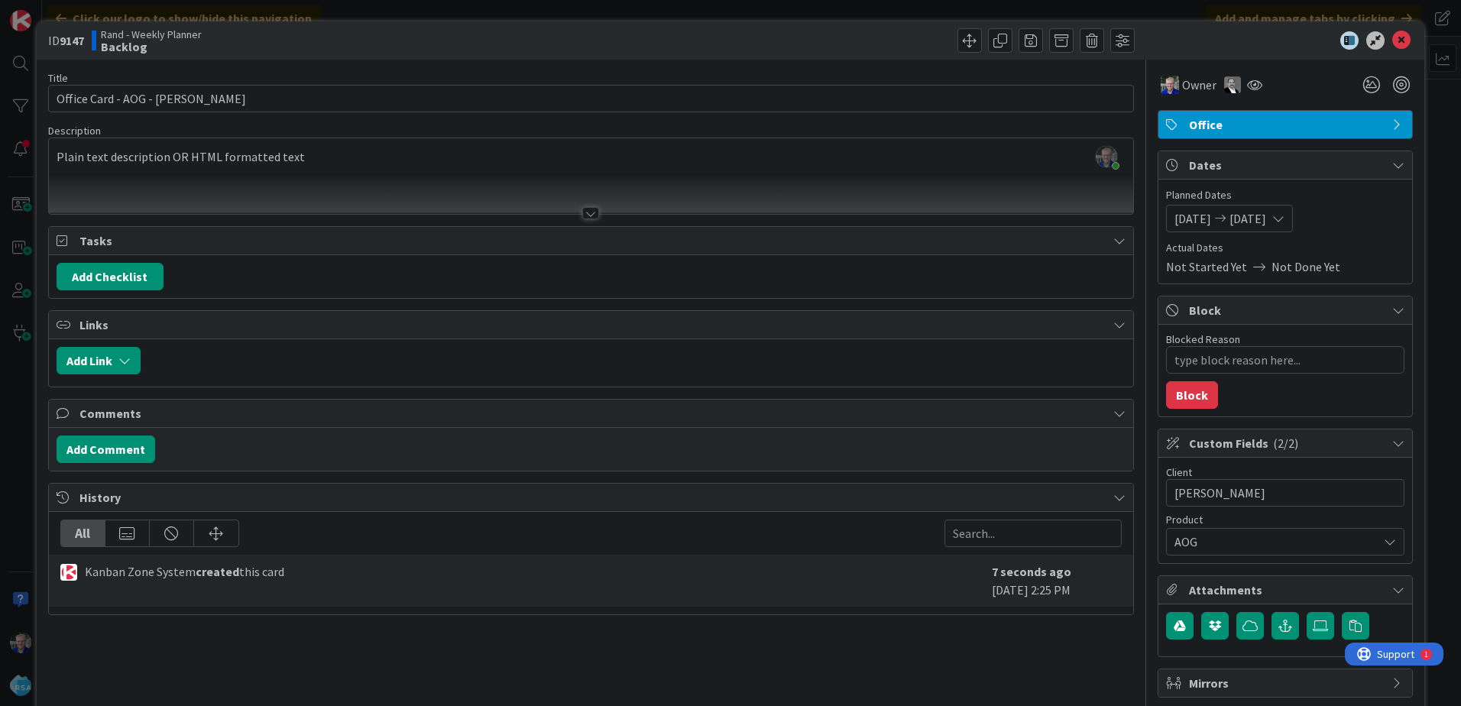
type textarea "x"
